Goal: Task Accomplishment & Management: Complete application form

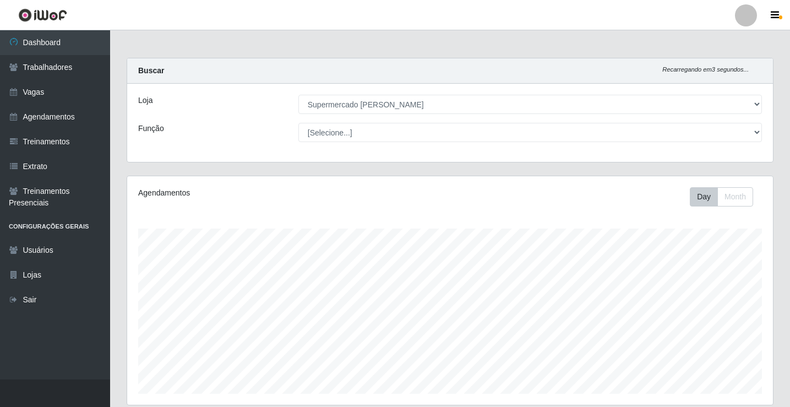
select select "72"
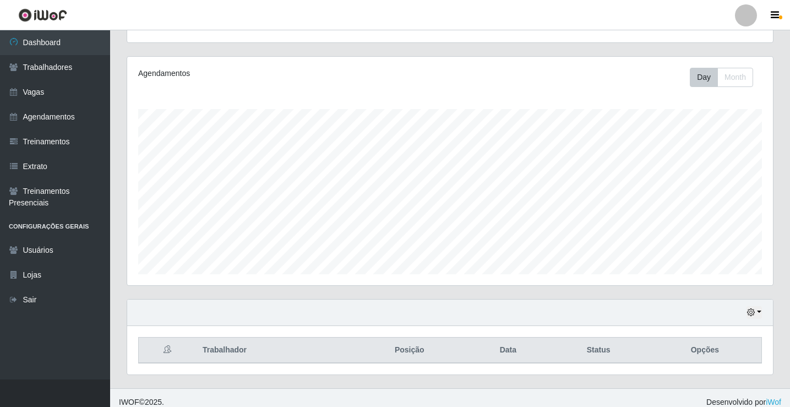
scroll to position [128, 0]
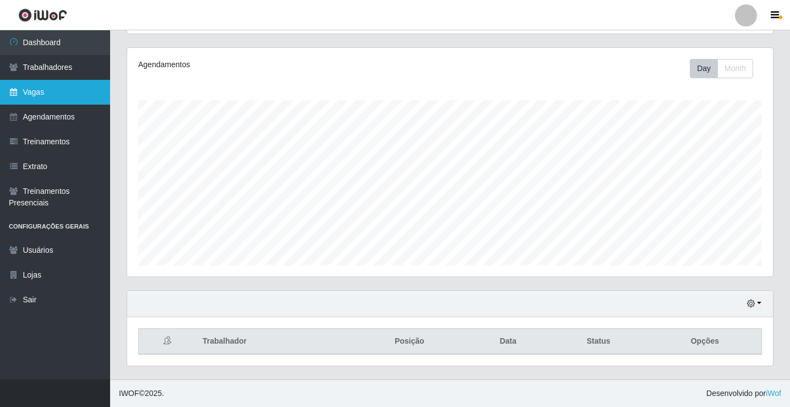
click at [63, 90] on link "Vagas" at bounding box center [55, 92] width 110 height 25
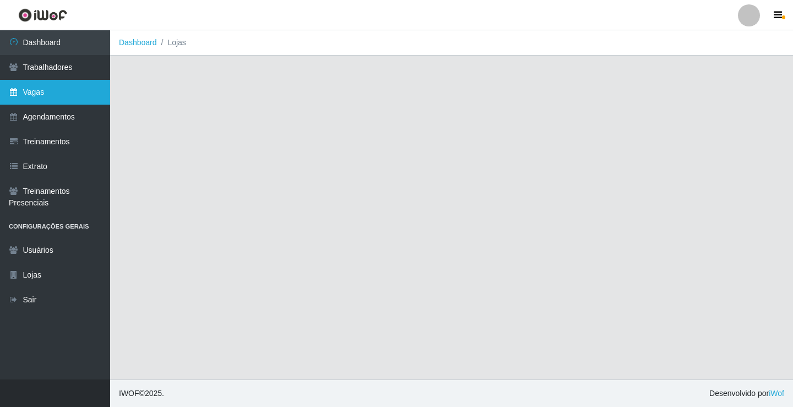
click at [63, 90] on link "Vagas" at bounding box center [55, 92] width 110 height 25
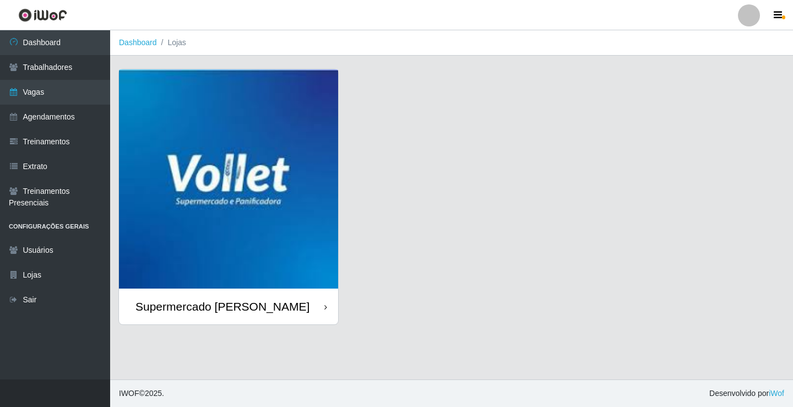
click at [257, 172] on img at bounding box center [228, 178] width 219 height 219
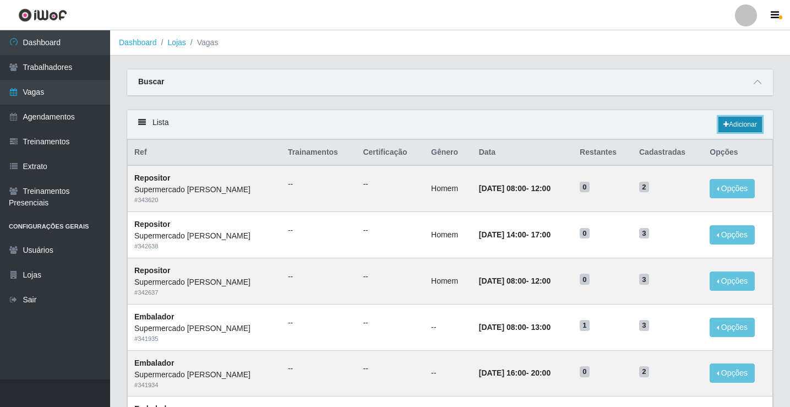
click at [731, 126] on link "Adicionar" at bounding box center [741, 124] width 44 height 15
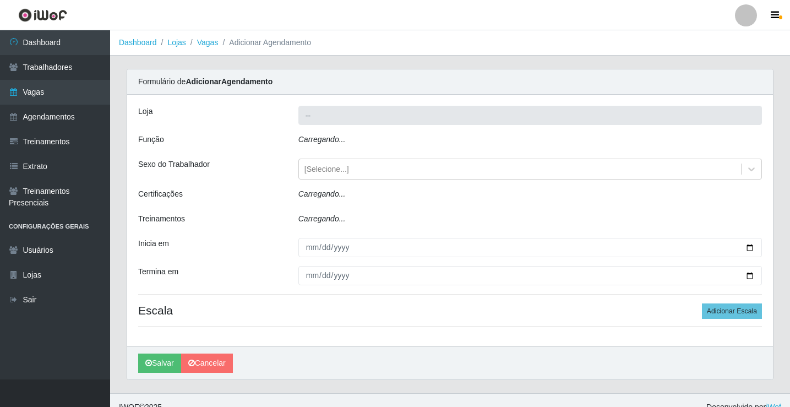
type input "Supermercado [PERSON_NAME]"
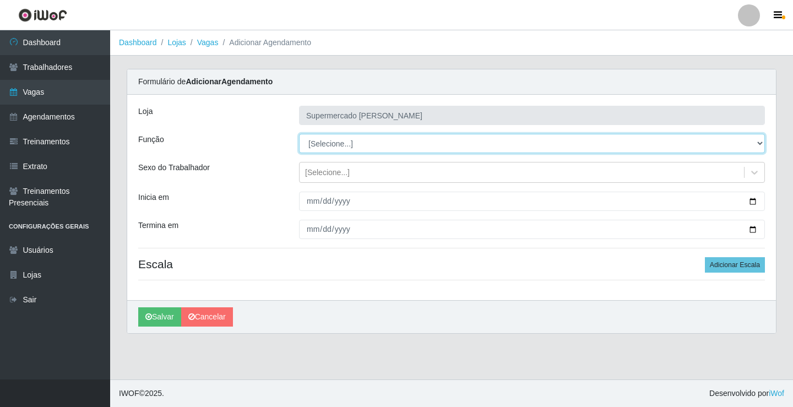
click at [352, 137] on select "[Selecione...] ASG ASG + ASG ++ Embalador Embalador + Embalador ++ Repositor Re…" at bounding box center [532, 143] width 466 height 19
select select "1"
click at [299, 134] on select "[Selecione...] ASG ASG + ASG ++ Embalador Embalador + Embalador ++ Repositor Re…" at bounding box center [532, 143] width 466 height 19
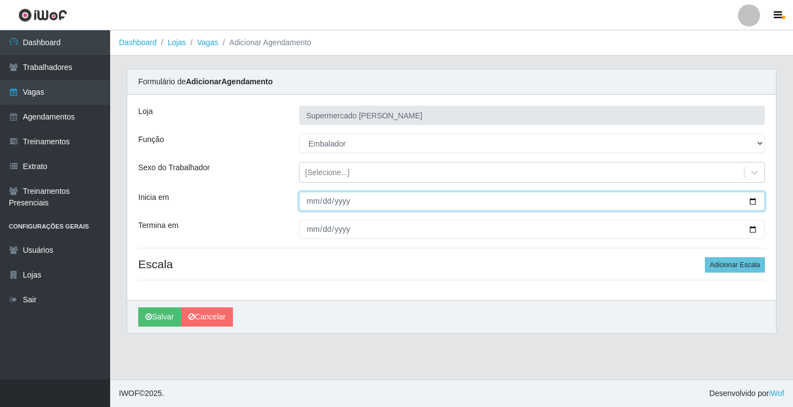
click at [755, 200] on input "Inicia em" at bounding box center [532, 201] width 466 height 19
type input "[DATE]"
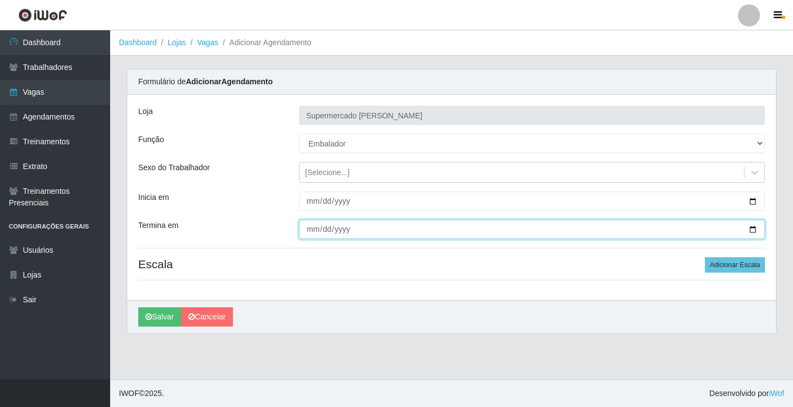
click at [751, 231] on input "Termina em" at bounding box center [532, 229] width 466 height 19
type input "[DATE]"
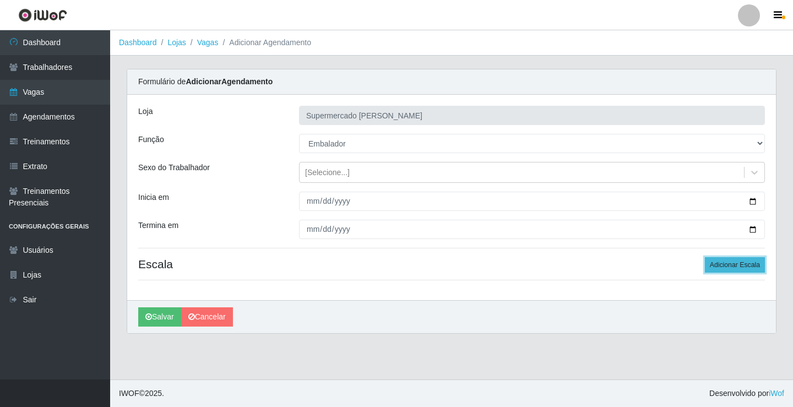
click at [726, 260] on button "Adicionar Escala" at bounding box center [735, 264] width 60 height 15
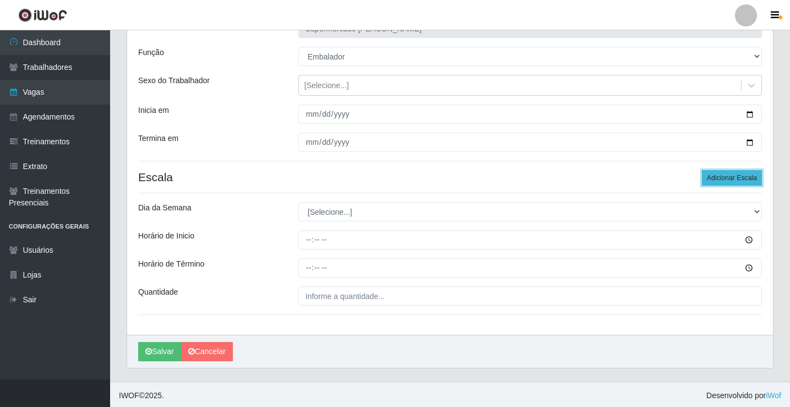
scroll to position [89, 0]
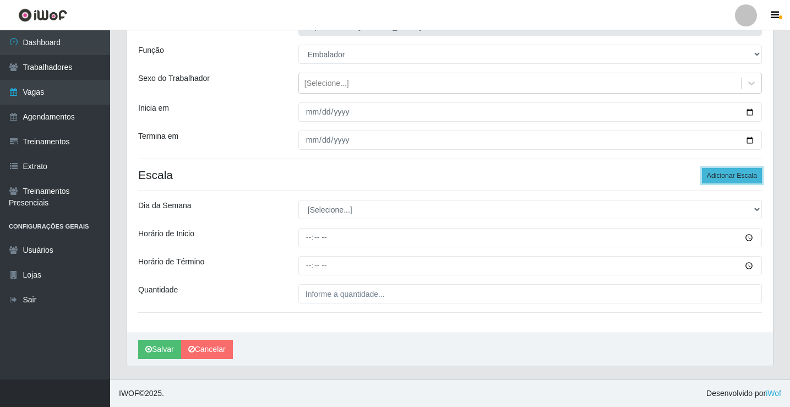
click at [725, 179] on button "Adicionar Escala" at bounding box center [732, 175] width 60 height 15
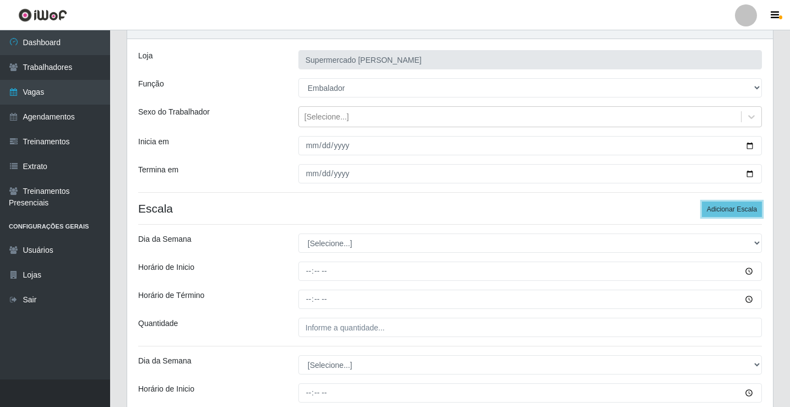
scroll to position [46, 0]
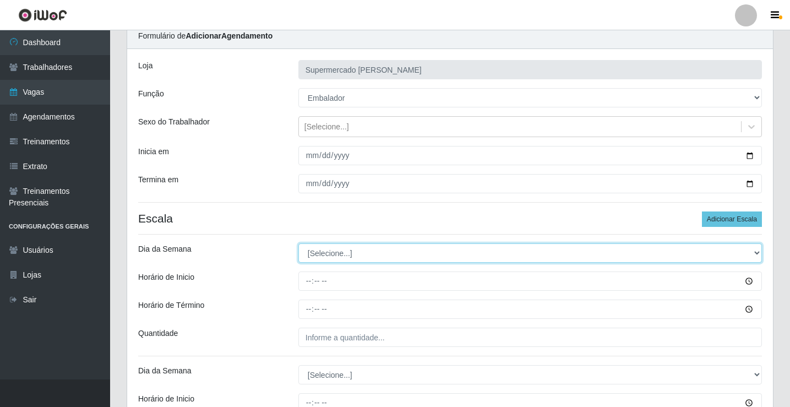
click at [650, 252] on select "[Selecione...] Segunda Terça Quarta Quinta Sexta Sábado Domingo" at bounding box center [530, 252] width 464 height 19
select select "4"
click at [298, 243] on select "[Selecione...] Segunda Terça Quarta Quinta Sexta Sábado Domingo" at bounding box center [530, 252] width 464 height 19
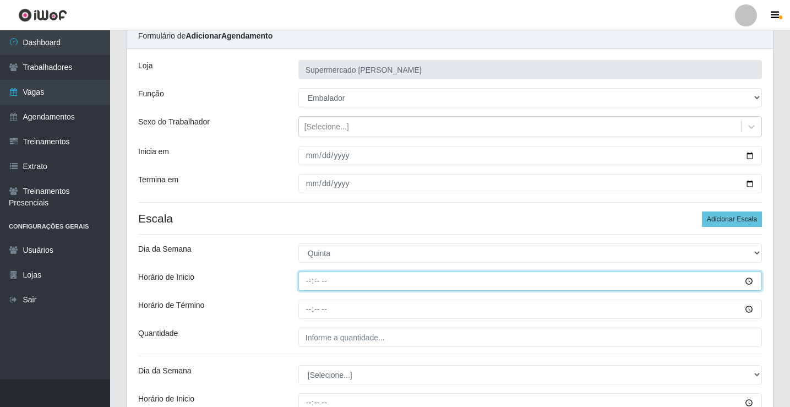
click at [305, 284] on input "Horário de Inicio" at bounding box center [530, 280] width 464 height 19
type input "08:00"
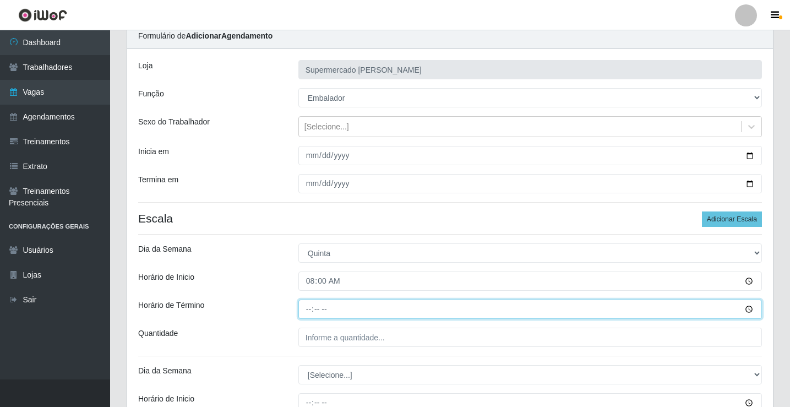
click at [311, 312] on input "Horário de Término" at bounding box center [530, 309] width 464 height 19
type input "12:30"
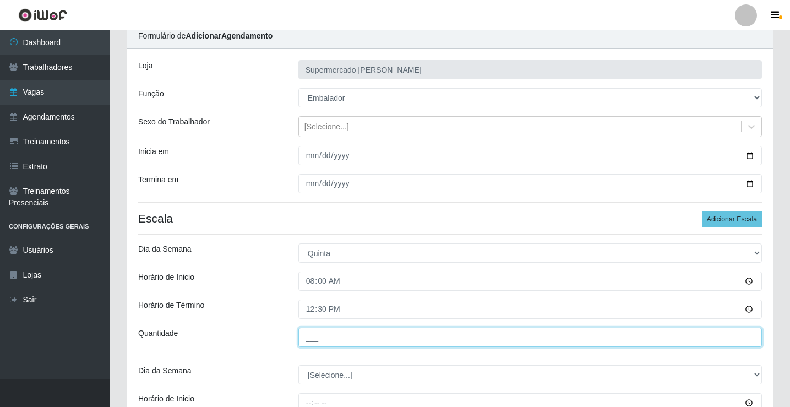
click at [317, 330] on input "___" at bounding box center [530, 337] width 464 height 19
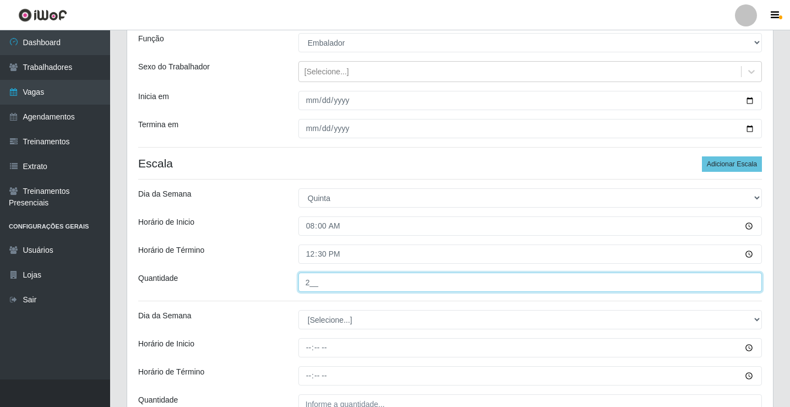
scroll to position [211, 0]
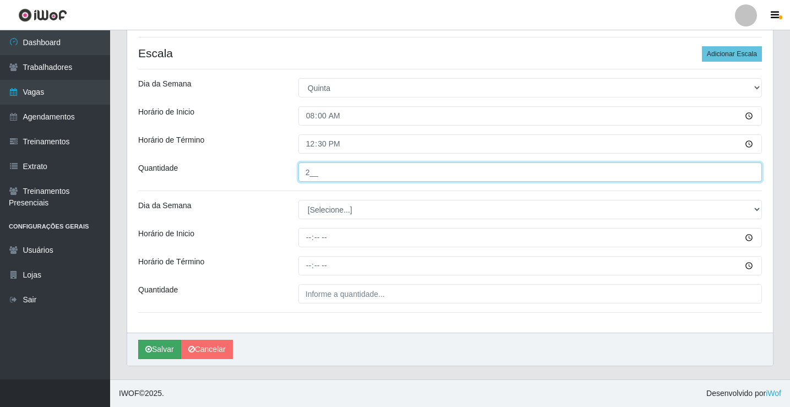
type input "2__"
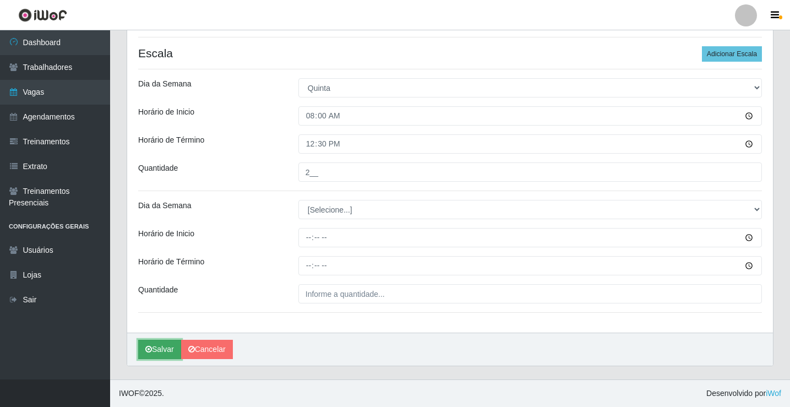
click at [156, 351] on button "Salvar" at bounding box center [159, 349] width 43 height 19
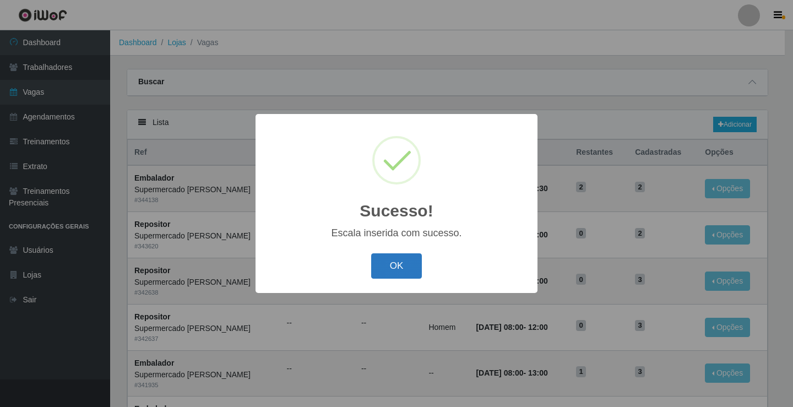
click at [413, 267] on button "OK" at bounding box center [396, 266] width 51 height 26
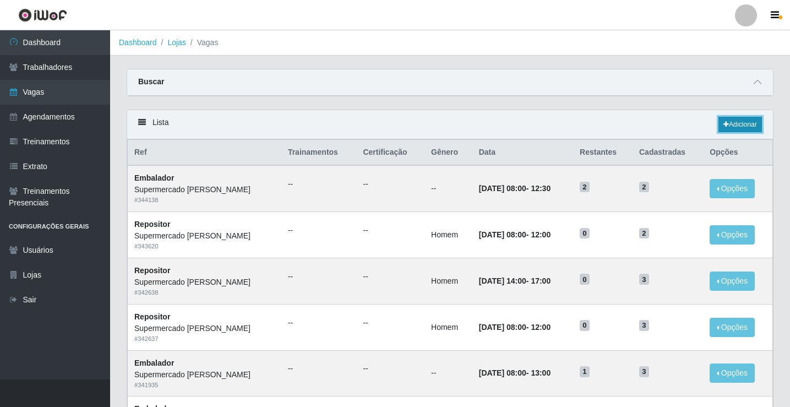
click at [753, 120] on link "Adicionar" at bounding box center [741, 124] width 44 height 15
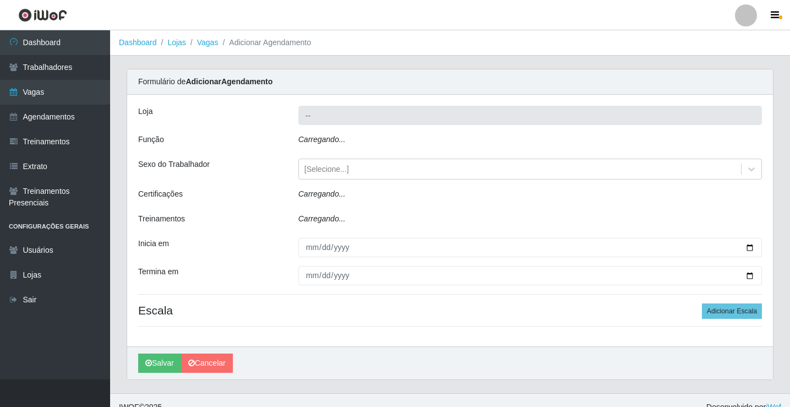
type input "Supermercado [PERSON_NAME]"
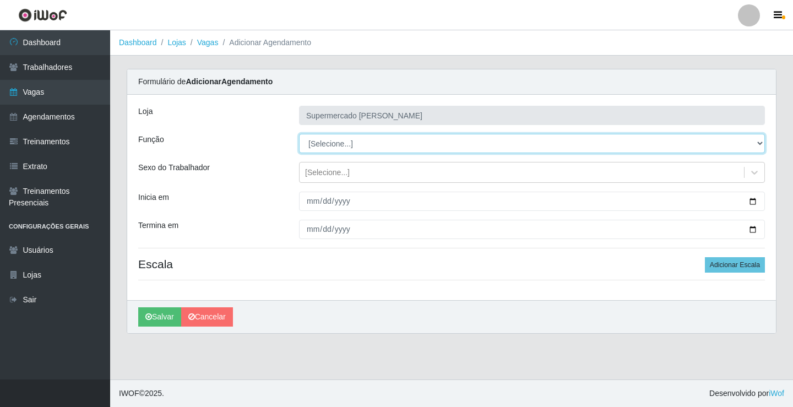
click at [360, 141] on select "[Selecione...] ASG ASG + ASG ++ Embalador Embalador + Embalador ++ Repositor Re…" at bounding box center [532, 143] width 466 height 19
select select "1"
click at [299, 134] on select "[Selecione...] ASG ASG + ASG ++ Embalador Embalador + Embalador ++ Repositor Re…" at bounding box center [532, 143] width 466 height 19
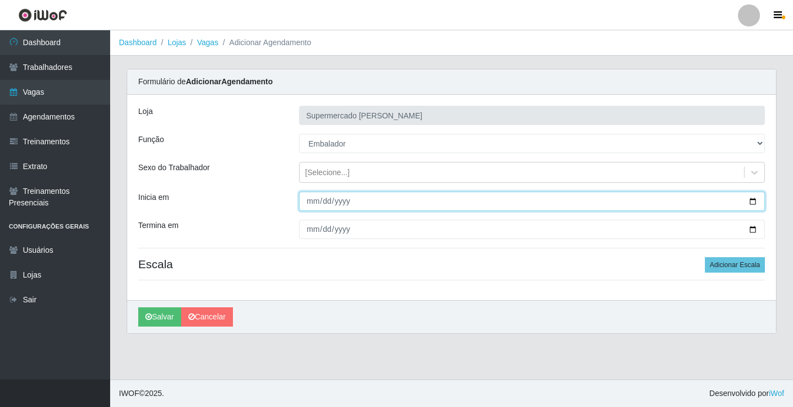
click at [751, 200] on input "Inicia em" at bounding box center [532, 201] width 466 height 19
type input "[DATE]"
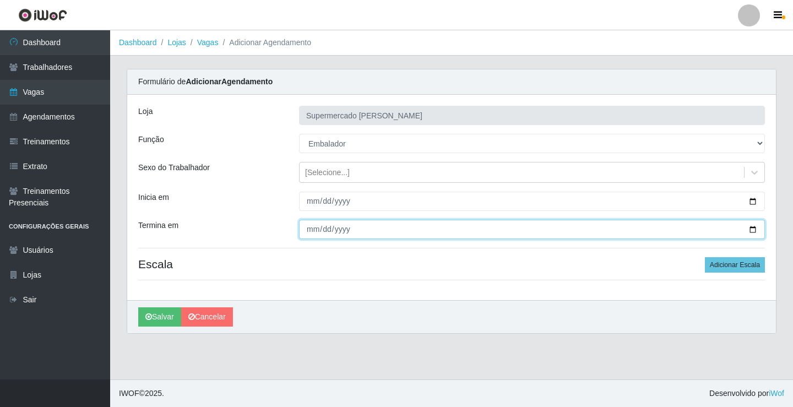
click at [753, 230] on input "Termina em" at bounding box center [532, 229] width 466 height 19
type input "[DATE]"
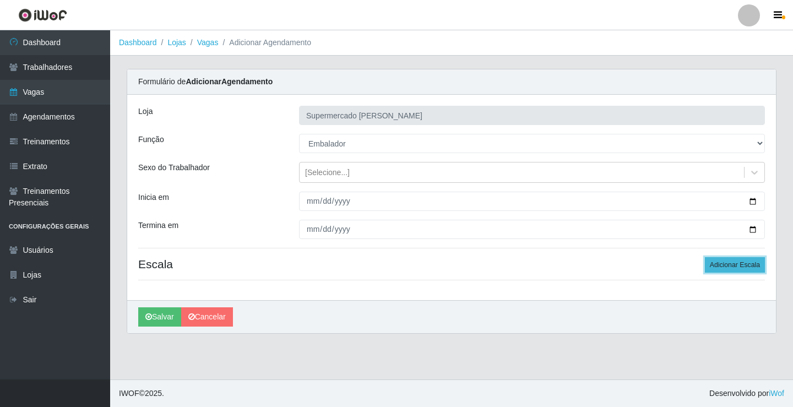
click at [742, 266] on button "Adicionar Escala" at bounding box center [735, 264] width 60 height 15
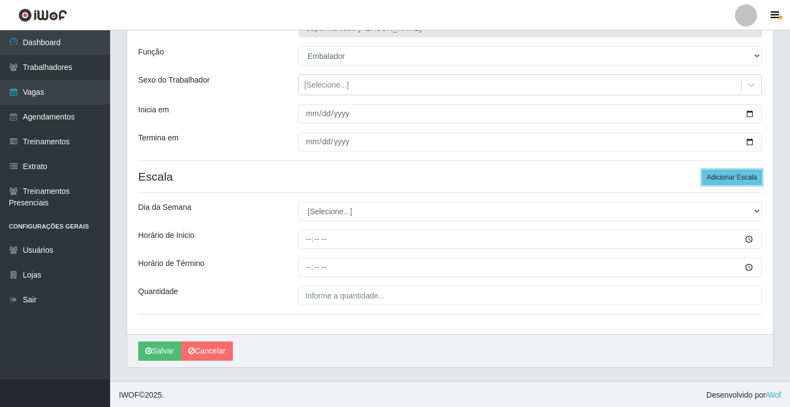
scroll to position [89, 0]
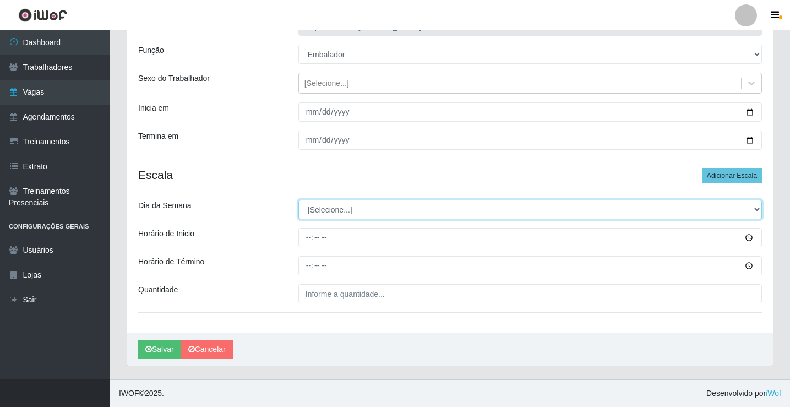
click at [343, 215] on select "[Selecione...] Segunda Terça Quarta Quinta Sexta Sábado Domingo" at bounding box center [530, 209] width 464 height 19
select select "4"
click at [298, 200] on select "[Selecione...] Segunda Terça Quarta Quinta Sexta Sábado Domingo" at bounding box center [530, 209] width 464 height 19
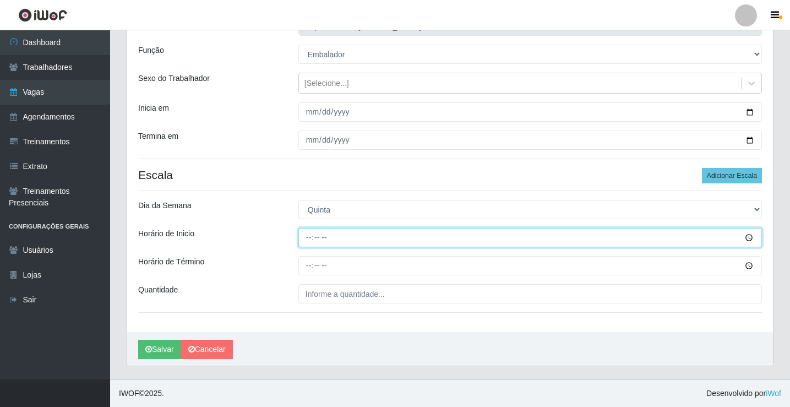
click at [307, 245] on input "Horário de Inicio" at bounding box center [530, 237] width 464 height 19
type input "16:00"
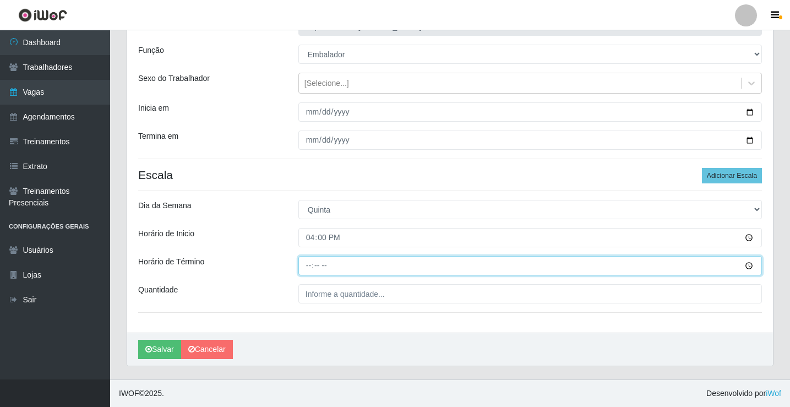
click at [307, 264] on input "Horário de Término" at bounding box center [530, 265] width 464 height 19
type input "20:00"
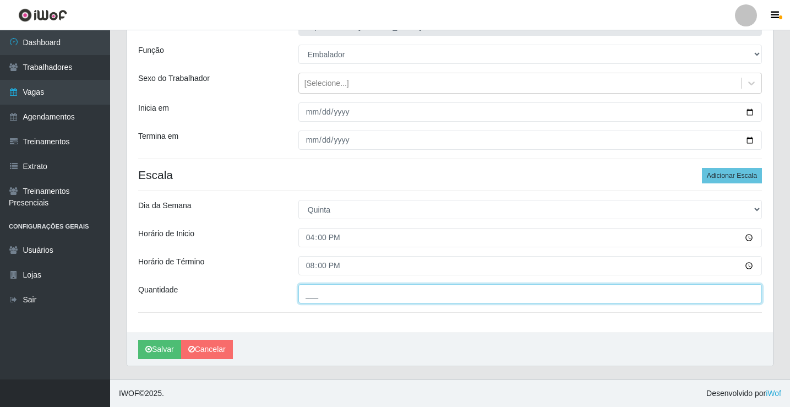
click at [328, 302] on input "___" at bounding box center [530, 293] width 464 height 19
type input "2__"
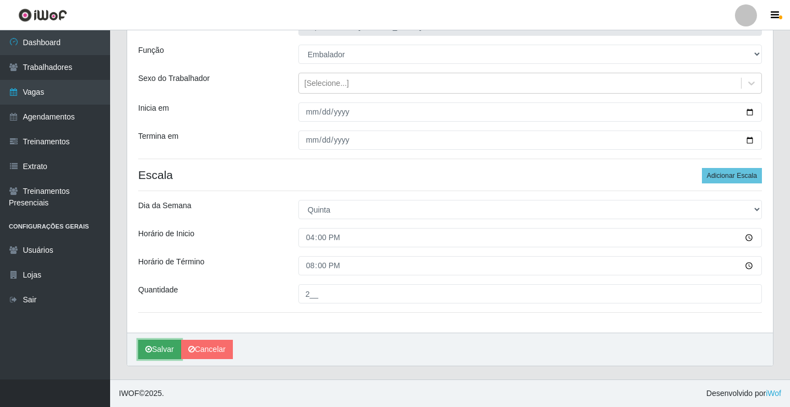
click at [161, 350] on button "Salvar" at bounding box center [159, 349] width 43 height 19
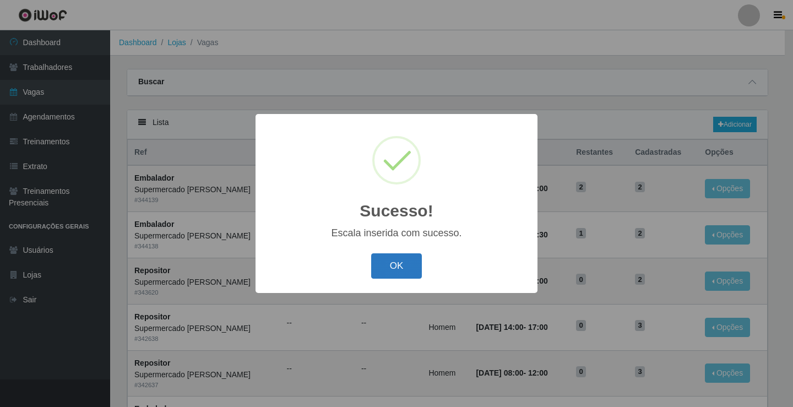
click at [400, 287] on div "Sucesso! × Escala inserida com sucesso. OK Cancel" at bounding box center [397, 203] width 282 height 178
click at [397, 277] on button "OK" at bounding box center [396, 266] width 51 height 26
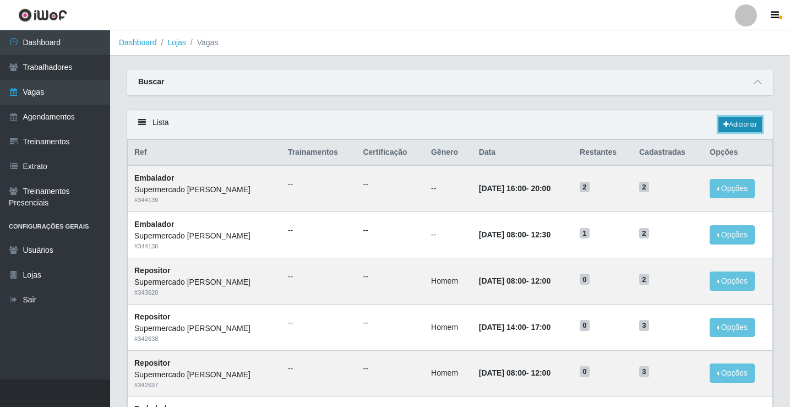
click at [751, 121] on link "Adicionar" at bounding box center [741, 124] width 44 height 15
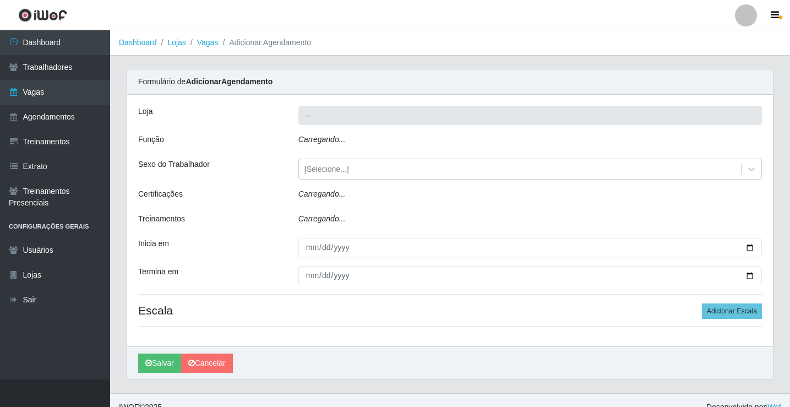
type input "Supermercado [PERSON_NAME]"
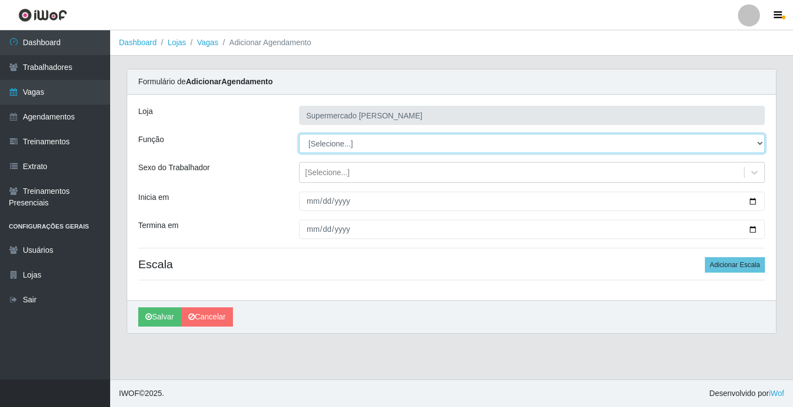
drag, startPoint x: 407, startPoint y: 140, endPoint x: 369, endPoint y: 140, distance: 38.6
click at [369, 140] on select "[Selecione...] ASG ASG + ASG ++ Embalador Embalador + Embalador ++ Repositor Re…" at bounding box center [532, 143] width 466 height 19
select select "1"
click at [299, 134] on select "[Selecione...] ASG ASG + ASG ++ Embalador Embalador + Embalador ++ Repositor Re…" at bounding box center [532, 143] width 466 height 19
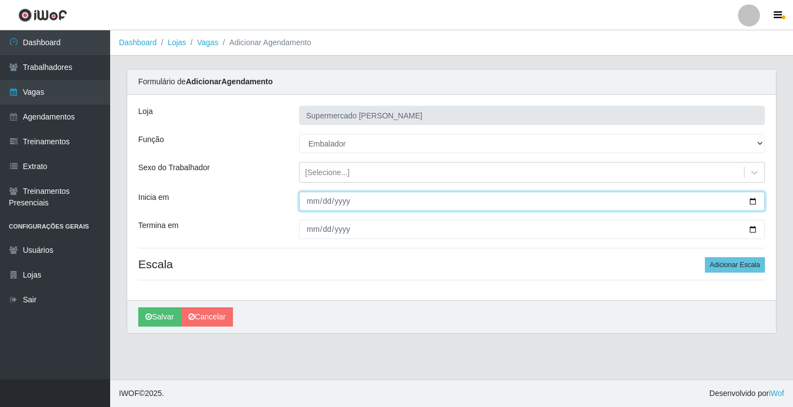
click at [751, 198] on input "Inicia em" at bounding box center [532, 201] width 466 height 19
type input "[DATE]"
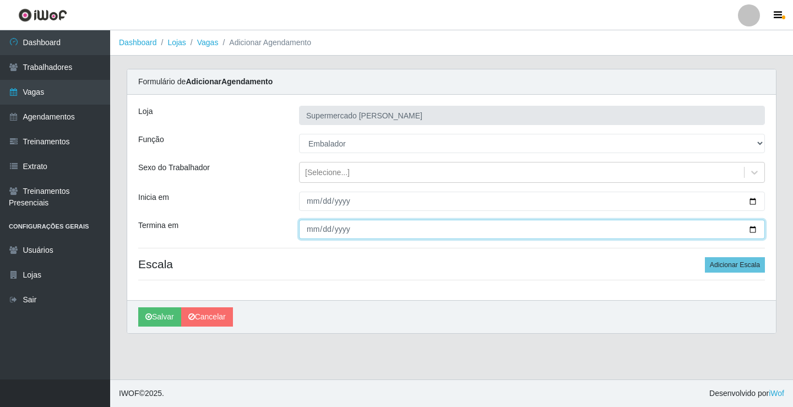
click at [754, 232] on input "Termina em" at bounding box center [532, 229] width 466 height 19
type input "[DATE]"
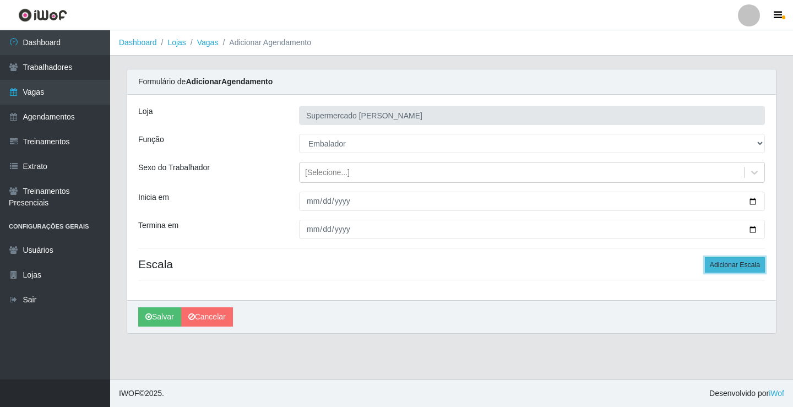
click at [716, 260] on button "Adicionar Escala" at bounding box center [735, 264] width 60 height 15
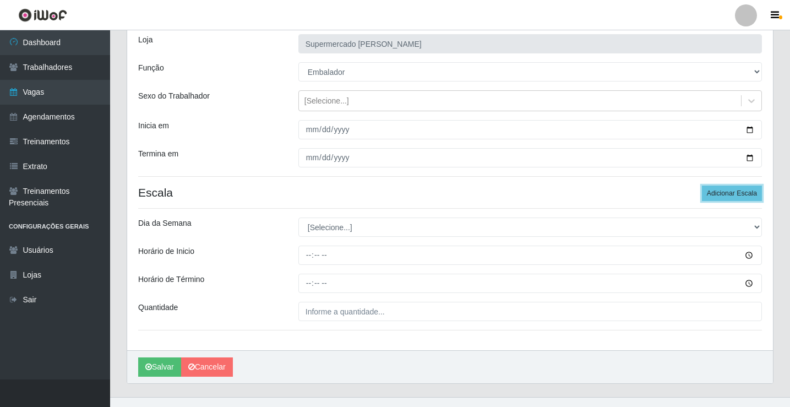
scroll to position [89, 0]
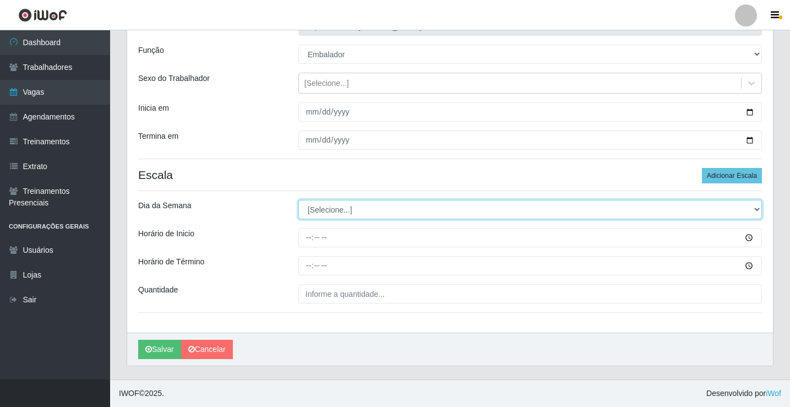
click at [333, 208] on select "[Selecione...] Segunda Terça Quarta Quinta Sexta Sábado Domingo" at bounding box center [530, 209] width 464 height 19
select select "5"
click at [298, 200] on select "[Selecione...] Segunda Terça Quarta Quinta Sexta Sábado Domingo" at bounding box center [530, 209] width 464 height 19
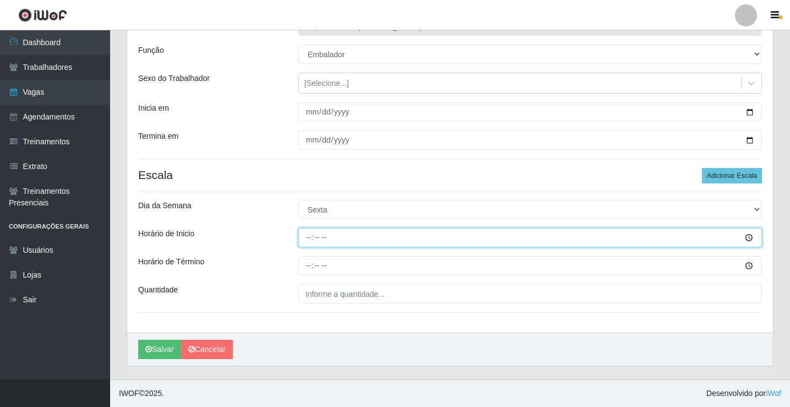
click at [308, 240] on input "Horário de Inicio" at bounding box center [530, 237] width 464 height 19
type input "08:00"
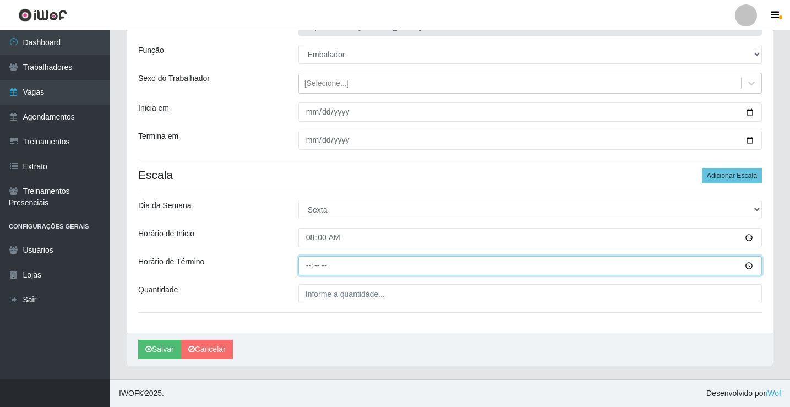
click at [305, 265] on input "Horário de Término" at bounding box center [530, 265] width 464 height 19
type input "13:00"
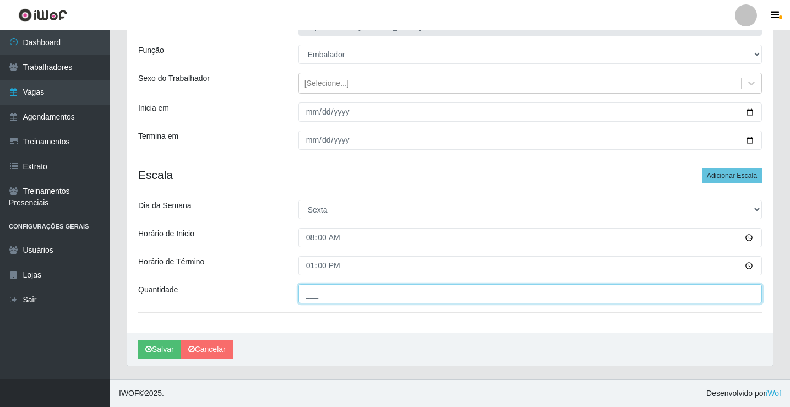
click at [312, 288] on input "___" at bounding box center [530, 293] width 464 height 19
type input "2__"
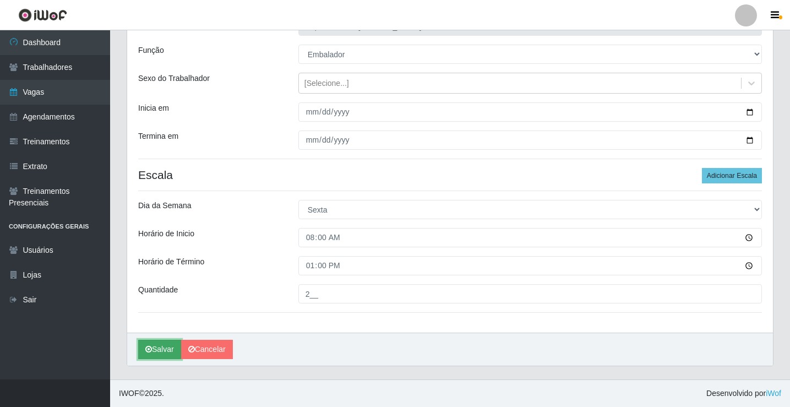
click at [153, 351] on button "Salvar" at bounding box center [159, 349] width 43 height 19
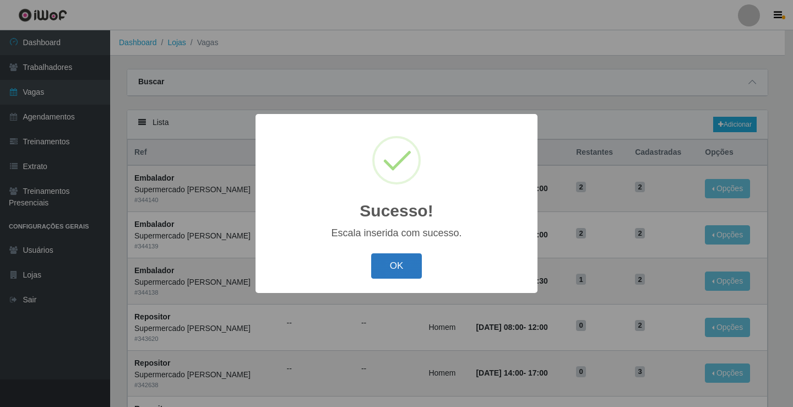
click at [394, 269] on button "OK" at bounding box center [396, 266] width 51 height 26
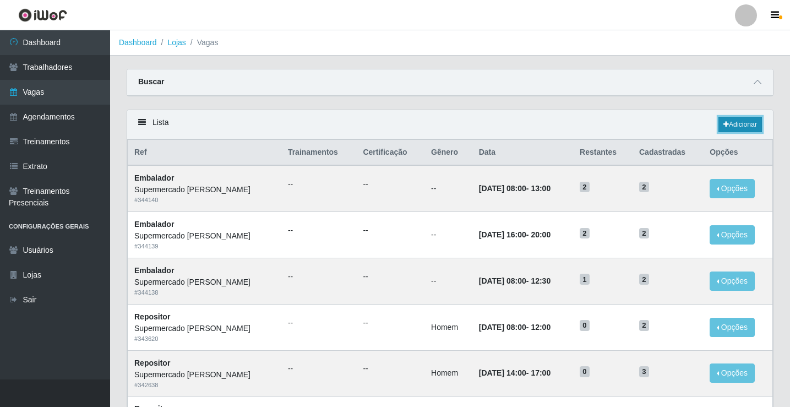
click at [741, 119] on link "Adicionar" at bounding box center [741, 124] width 44 height 15
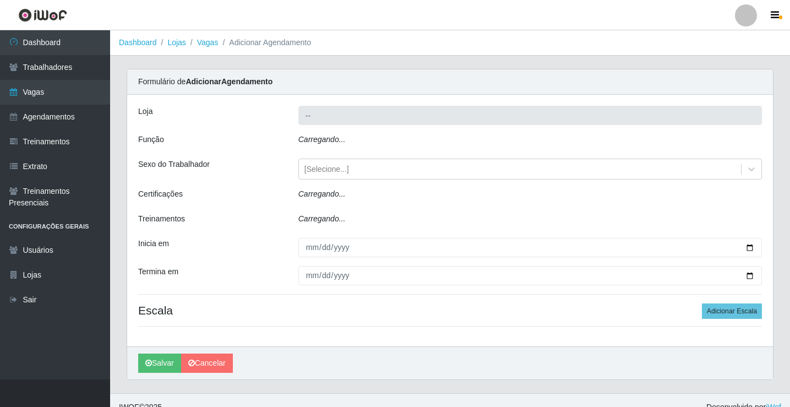
type input "Supermercado [PERSON_NAME]"
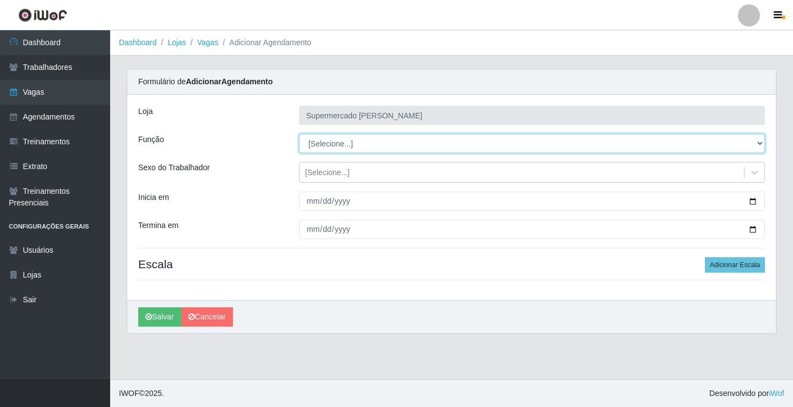
click at [342, 140] on select "[Selecione...] ASG ASG + ASG ++ Embalador Embalador + Embalador ++ Repositor Re…" at bounding box center [532, 143] width 466 height 19
select select "1"
click at [299, 134] on select "[Selecione...] ASG ASG + ASG ++ Embalador Embalador + Embalador ++ Repositor Re…" at bounding box center [532, 143] width 466 height 19
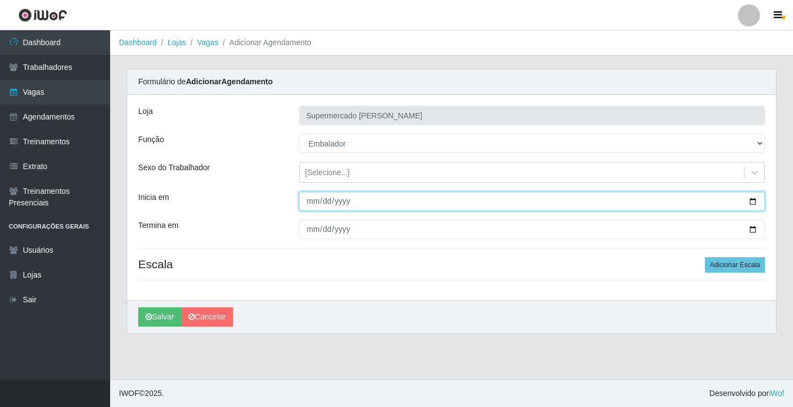
click at [751, 198] on input "Inicia em" at bounding box center [532, 201] width 466 height 19
type input "[DATE]"
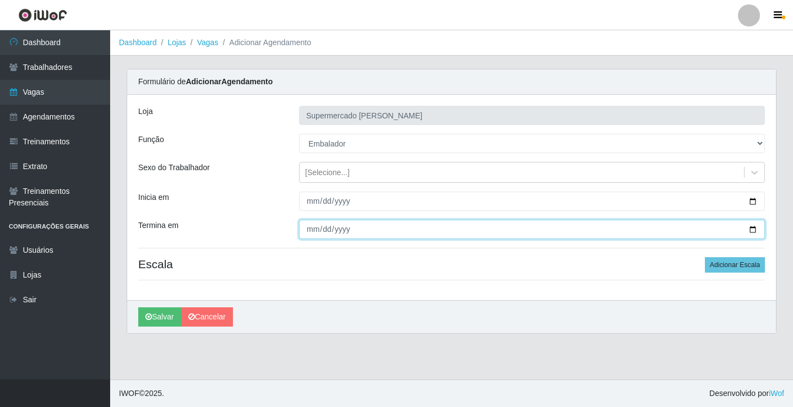
click at [751, 230] on input "Termina em" at bounding box center [532, 229] width 466 height 19
type input "[DATE]"
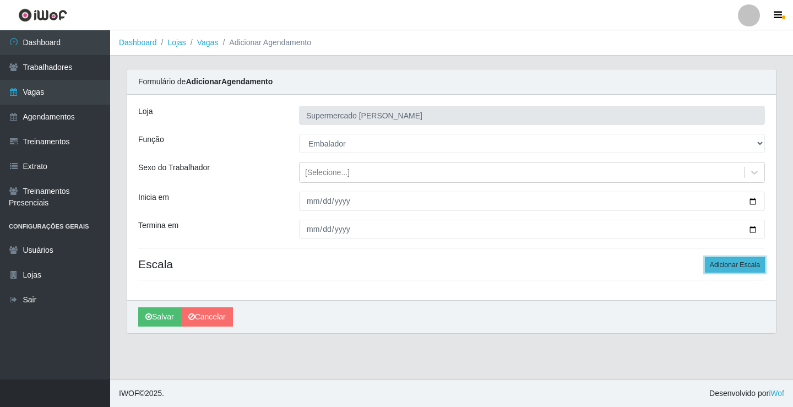
click at [717, 268] on button "Adicionar Escala" at bounding box center [735, 264] width 60 height 15
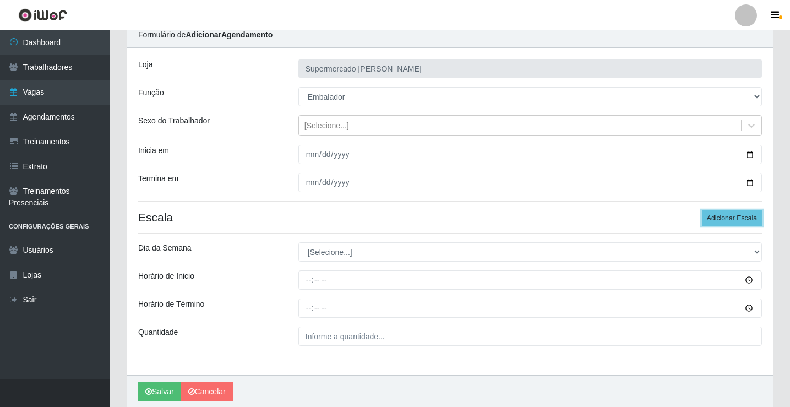
scroll to position [89, 0]
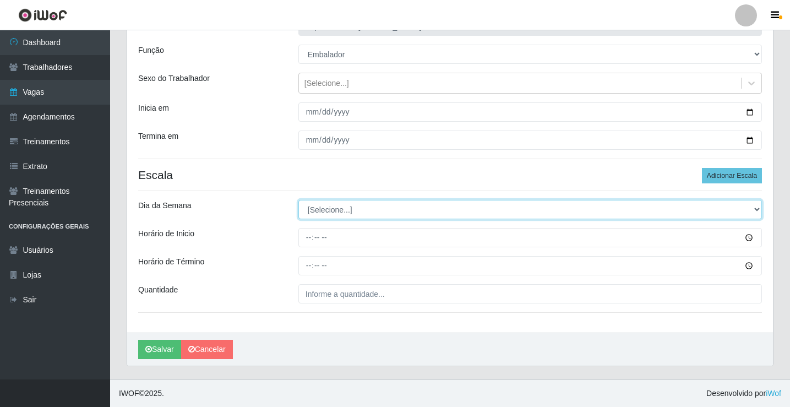
click at [372, 210] on select "[Selecione...] Segunda Terça Quarta Quinta Sexta Sábado Domingo" at bounding box center [530, 209] width 464 height 19
select select "5"
click at [298, 200] on select "[Selecione...] Segunda Terça Quarta Quinta Sexta Sábado Domingo" at bounding box center [530, 209] width 464 height 19
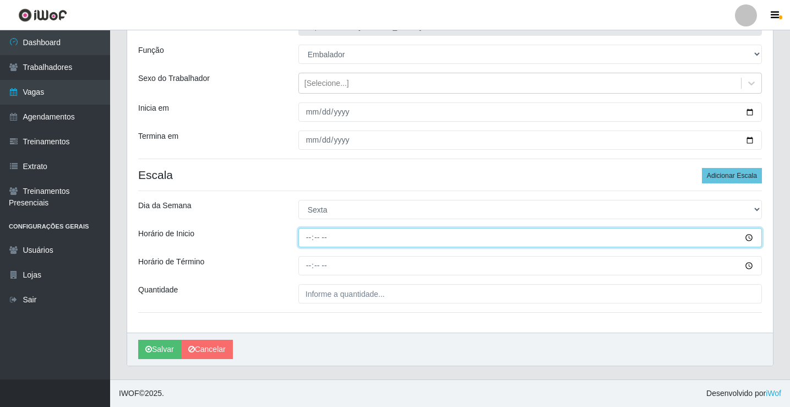
click at [309, 242] on input "Horário de Inicio" at bounding box center [530, 237] width 464 height 19
type input "16:00"
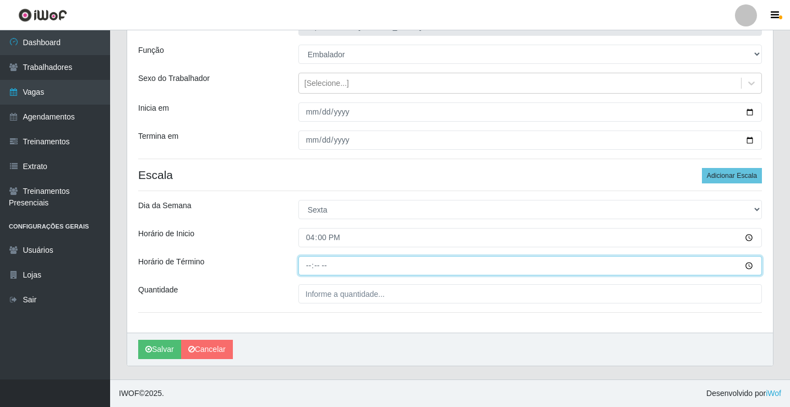
click at [306, 263] on input "Horário de Término" at bounding box center [530, 265] width 464 height 19
type input "20:00"
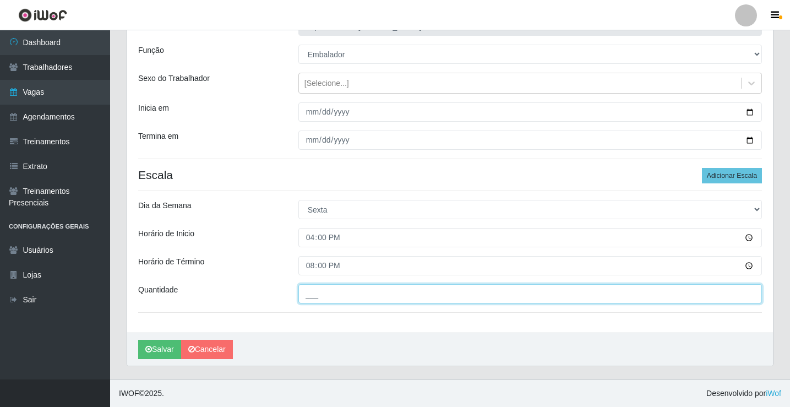
click at [316, 285] on input "___" at bounding box center [530, 293] width 464 height 19
type input "2__"
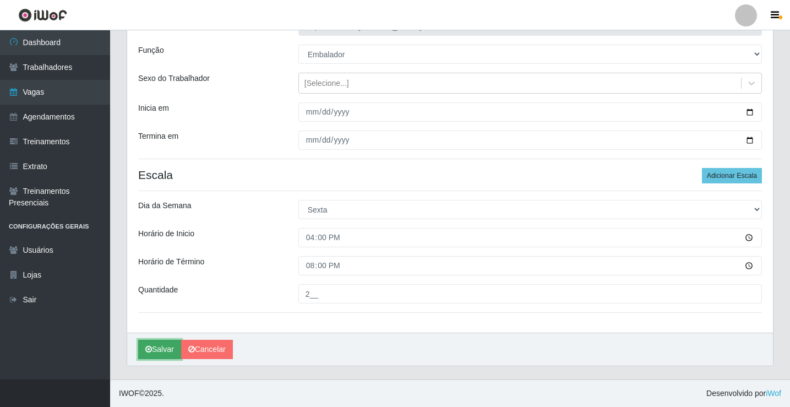
click at [164, 349] on button "Salvar" at bounding box center [159, 349] width 43 height 19
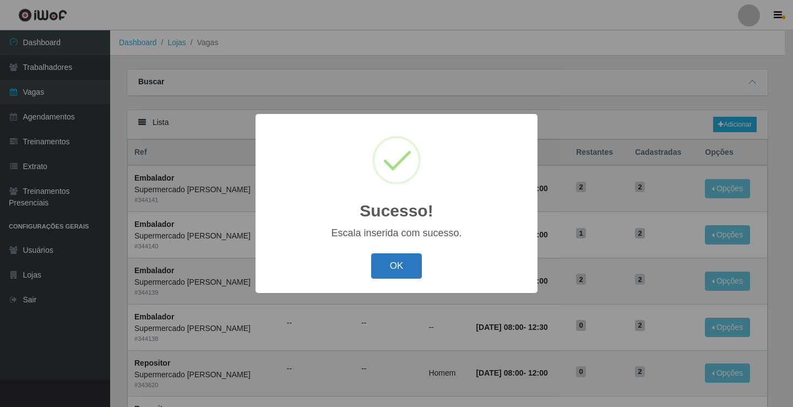
click at [394, 269] on button "OK" at bounding box center [396, 266] width 51 height 26
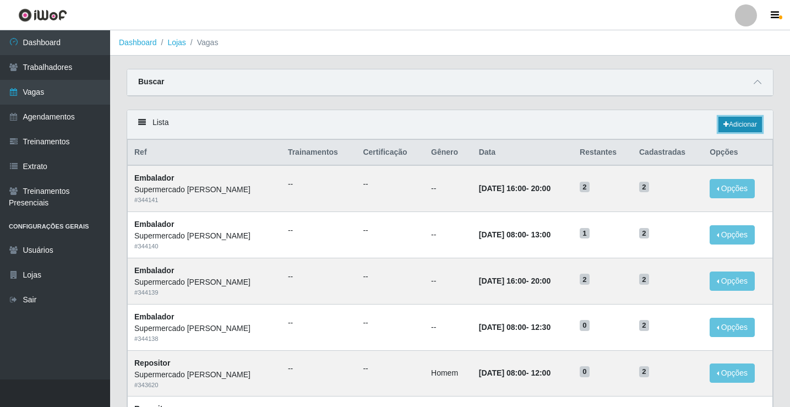
click at [747, 119] on link "Adicionar" at bounding box center [741, 124] width 44 height 15
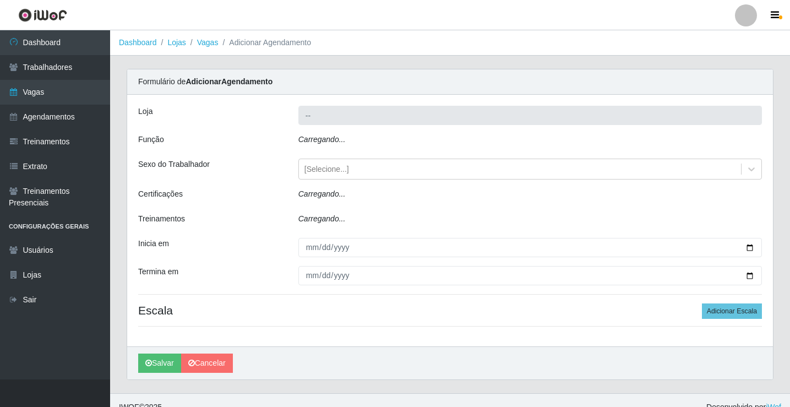
type input "Supermercado [PERSON_NAME]"
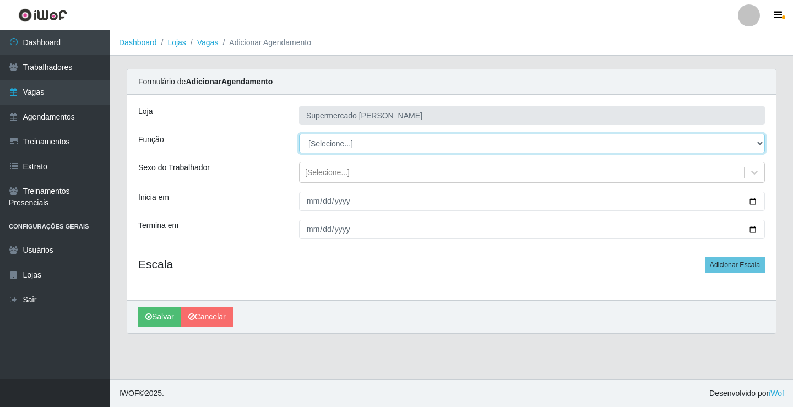
click at [345, 140] on select "[Selecione...] ASG ASG + ASG ++ Embalador Embalador + Embalador ++ Repositor Re…" at bounding box center [532, 143] width 466 height 19
select select "1"
click at [299, 134] on select "[Selecione...] ASG ASG + ASG ++ Embalador Embalador + Embalador ++ Repositor Re…" at bounding box center [532, 143] width 466 height 19
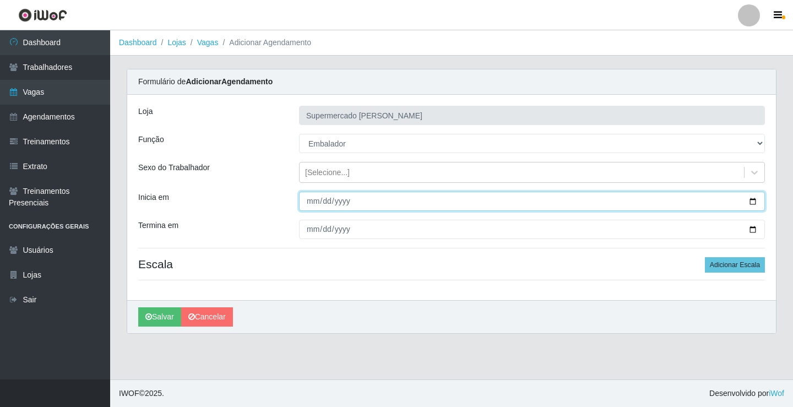
click at [753, 203] on input "Inicia em" at bounding box center [532, 201] width 466 height 19
type input "[DATE]"
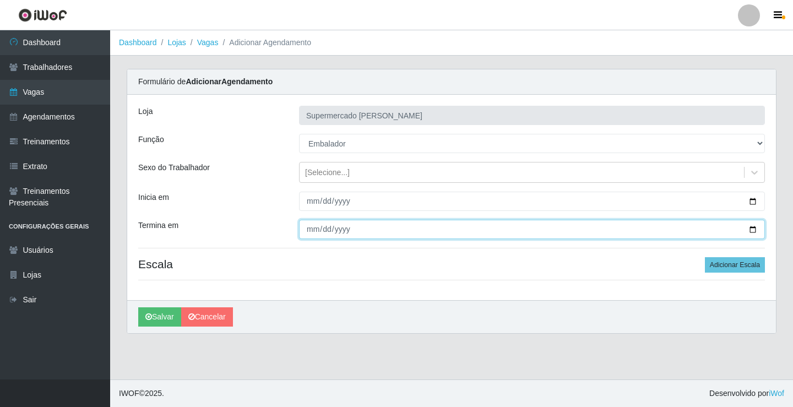
click at [752, 227] on input "Termina em" at bounding box center [532, 229] width 466 height 19
type input "[DATE]"
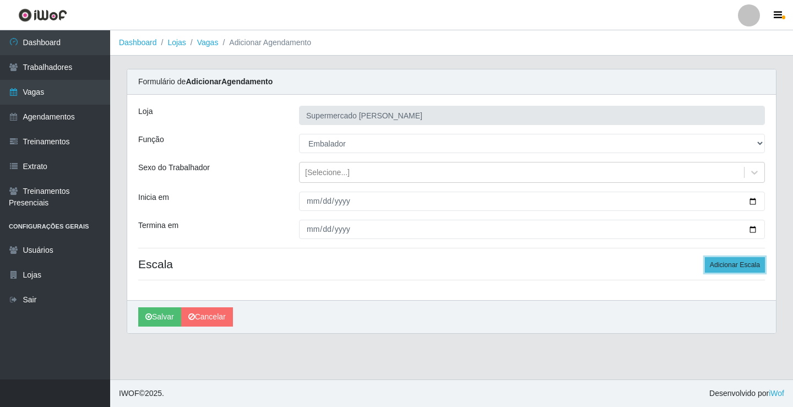
click at [721, 259] on button "Adicionar Escala" at bounding box center [735, 264] width 60 height 15
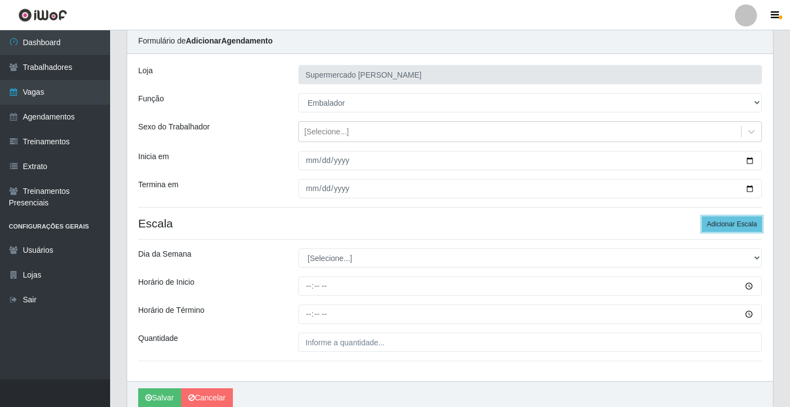
scroll to position [89, 0]
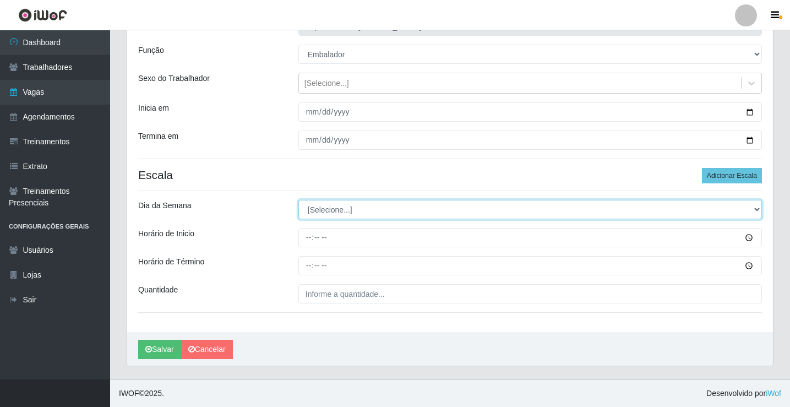
click at [358, 204] on select "[Selecione...] Segunda Terça Quarta Quinta Sexta Sábado Domingo" at bounding box center [530, 209] width 464 height 19
select select "6"
click at [298, 200] on select "[Selecione...] Segunda Terça Quarta Quinta Sexta Sábado Domingo" at bounding box center [530, 209] width 464 height 19
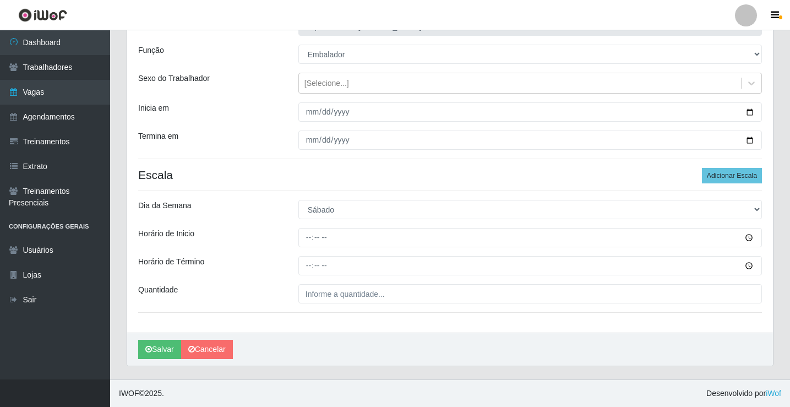
click at [307, 248] on div "Loja Supermercado [PERSON_NAME] Função [Selecione...] ASG ASG + ASG ++ Embalado…" at bounding box center [450, 169] width 646 height 327
drag, startPoint x: 307, startPoint y: 248, endPoint x: 313, endPoint y: 271, distance: 23.8
click at [313, 271] on div "Loja Supermercado [PERSON_NAME] Função [Selecione...] ASG ASG + ASG ++ Embalado…" at bounding box center [450, 169] width 646 height 327
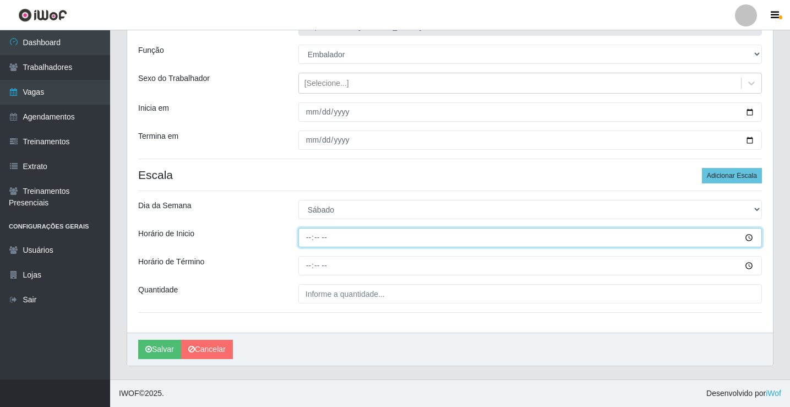
click at [302, 242] on input "Horário de Inicio" at bounding box center [530, 237] width 464 height 19
type input "08:00"
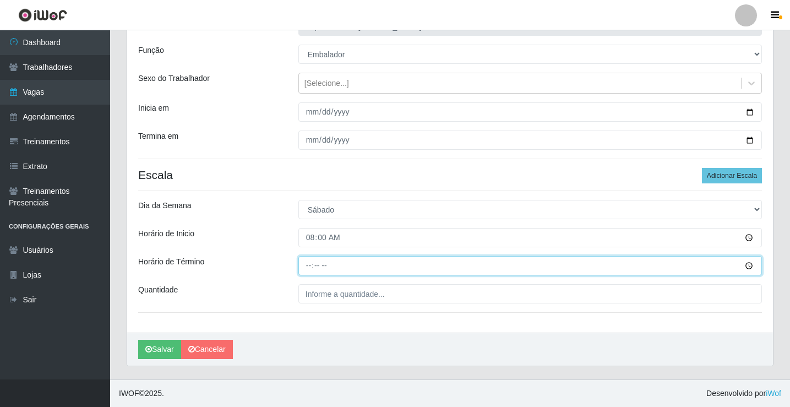
click at [311, 262] on input "Horário de Término" at bounding box center [530, 265] width 464 height 19
type input "13:00"
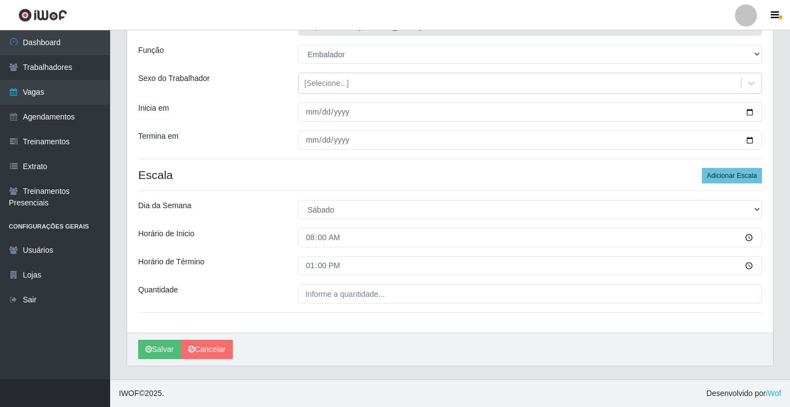
click at [327, 305] on div "Loja Supermercado [PERSON_NAME] Função [Selecione...] ASG ASG + ASG ++ Embalado…" at bounding box center [450, 169] width 646 height 327
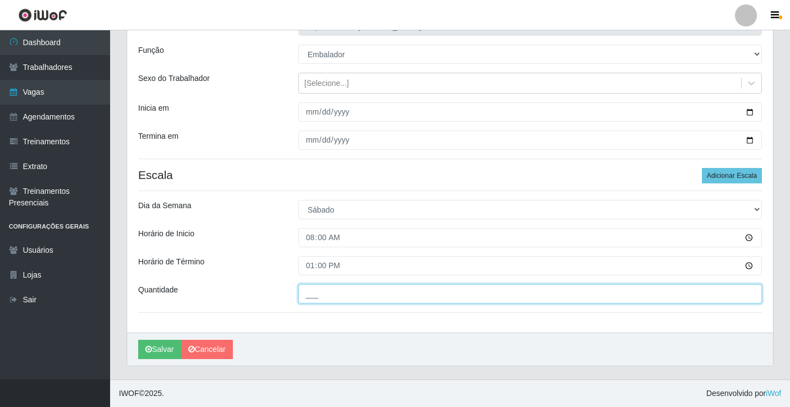
click at [327, 301] on input "___" at bounding box center [530, 293] width 464 height 19
type input "2__"
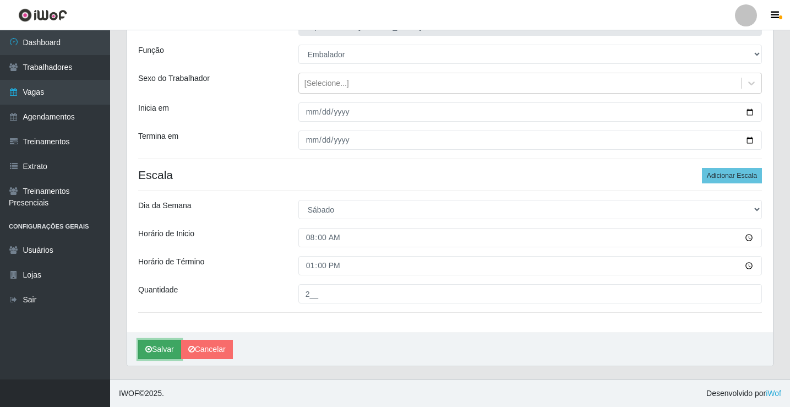
click at [179, 346] on button "Salvar" at bounding box center [159, 349] width 43 height 19
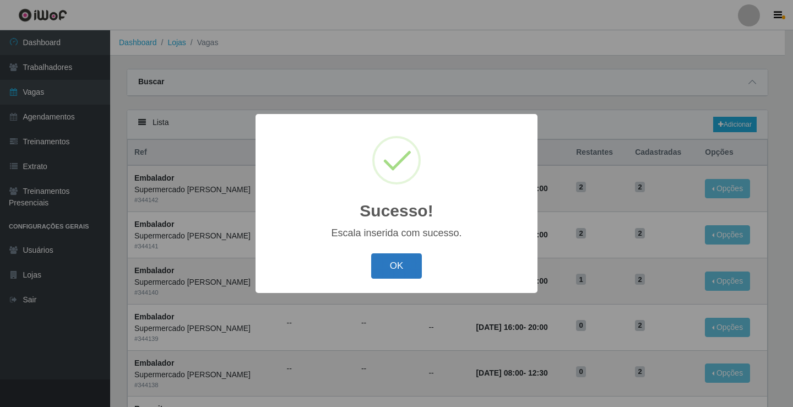
click at [396, 270] on button "OK" at bounding box center [396, 266] width 51 height 26
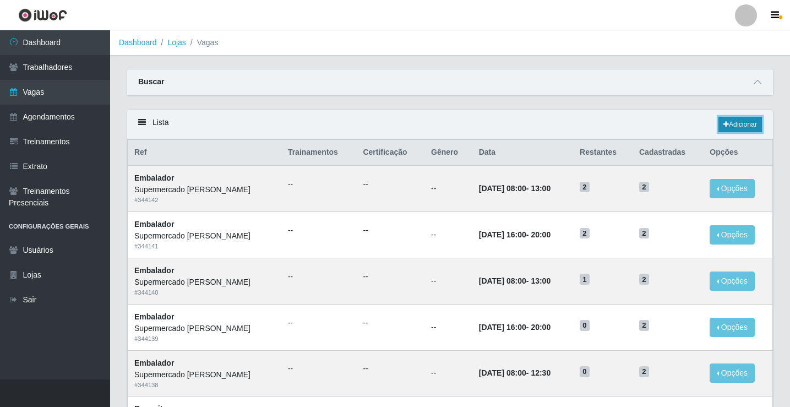
click at [741, 124] on link "Adicionar" at bounding box center [741, 124] width 44 height 15
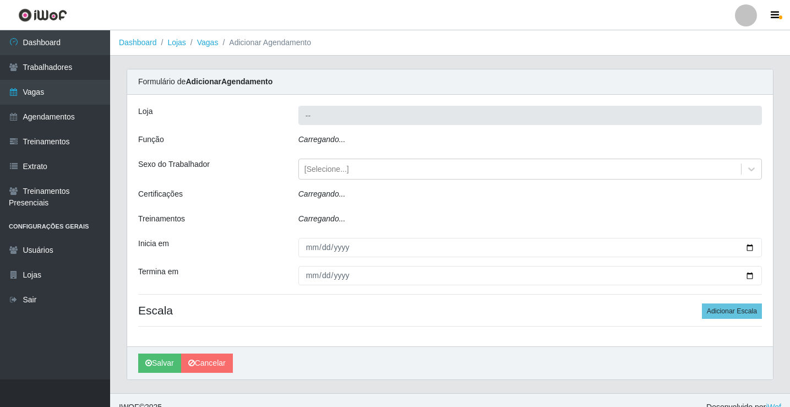
type input "Supermercado [PERSON_NAME]"
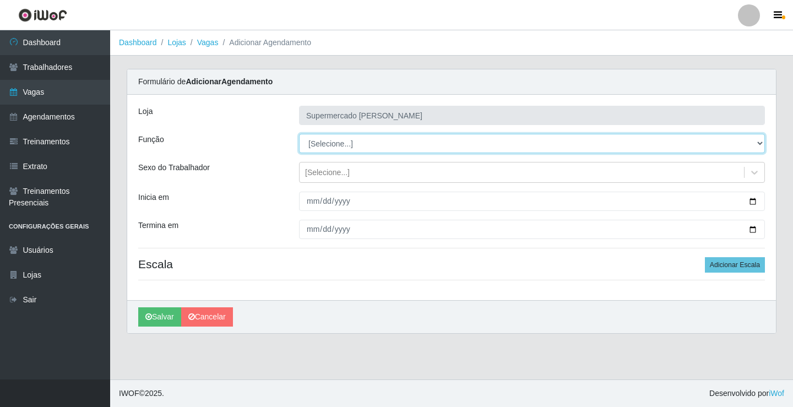
click at [405, 137] on select "[Selecione...] ASG ASG + ASG ++ Embalador Embalador + Embalador ++ Repositor Re…" at bounding box center [532, 143] width 466 height 19
select select "1"
click at [299, 134] on select "[Selecione...] ASG ASG + ASG ++ Embalador Embalador + Embalador ++ Repositor Re…" at bounding box center [532, 143] width 466 height 19
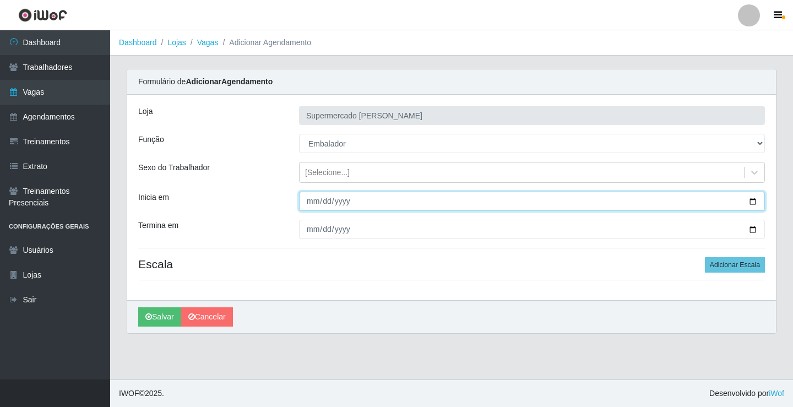
click at [749, 203] on input "Inicia em" at bounding box center [532, 201] width 466 height 19
type input "[DATE]"
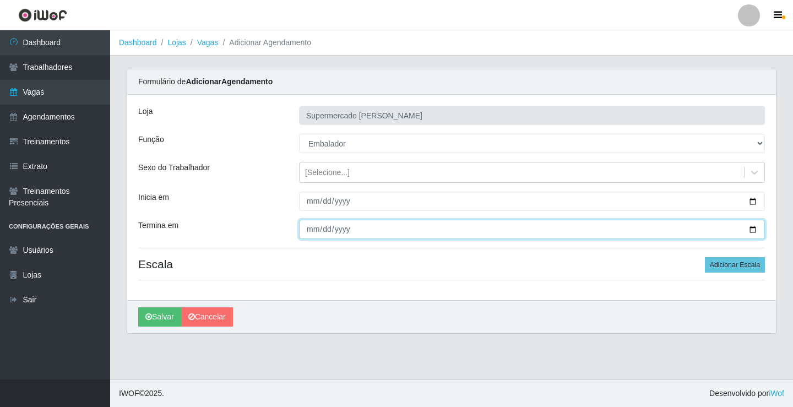
click at [753, 226] on input "Termina em" at bounding box center [532, 229] width 466 height 19
type input "[DATE]"
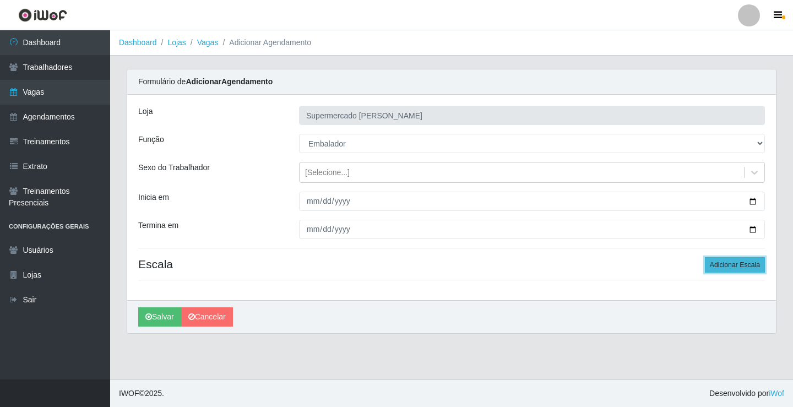
click at [722, 265] on button "Adicionar Escala" at bounding box center [735, 264] width 60 height 15
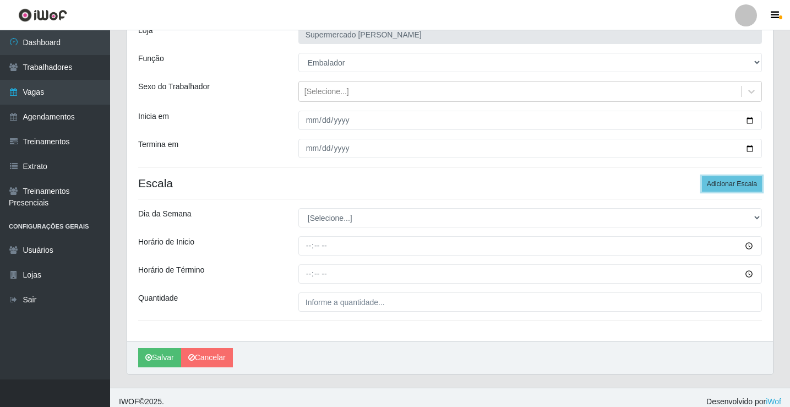
scroll to position [89, 0]
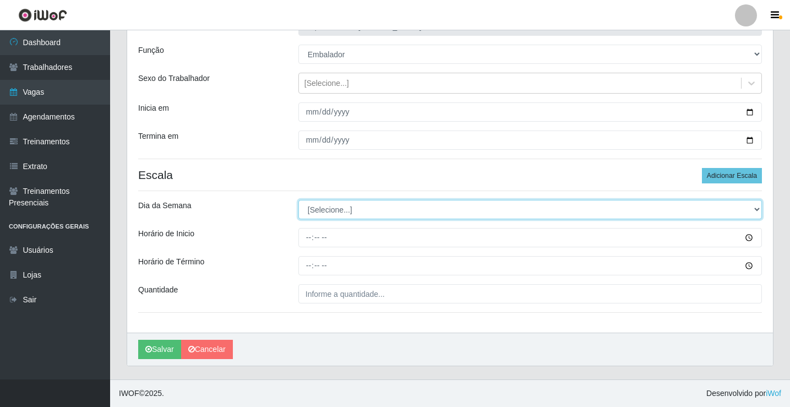
click at [330, 210] on select "[Selecione...] Segunda Terça Quarta Quinta Sexta Sábado Domingo" at bounding box center [530, 209] width 464 height 19
select select "6"
click at [298, 200] on select "[Selecione...] Segunda Terça Quarta Quinta Sexta Sábado Domingo" at bounding box center [530, 209] width 464 height 19
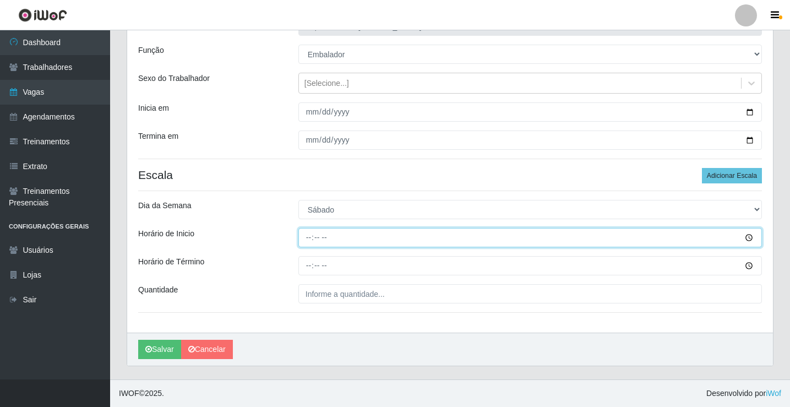
click at [307, 242] on input "Horário de Inicio" at bounding box center [530, 237] width 464 height 19
type input "16:00"
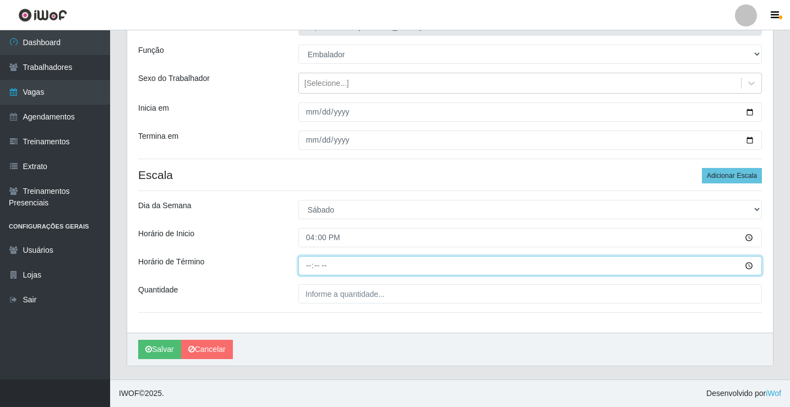
click at [309, 264] on input "Horário de Término" at bounding box center [530, 265] width 464 height 19
type input "20:00"
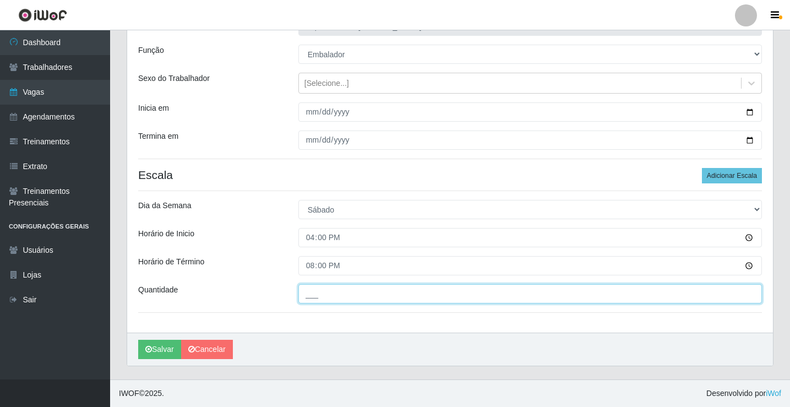
click at [314, 292] on input "___" at bounding box center [530, 293] width 464 height 19
type input "2__"
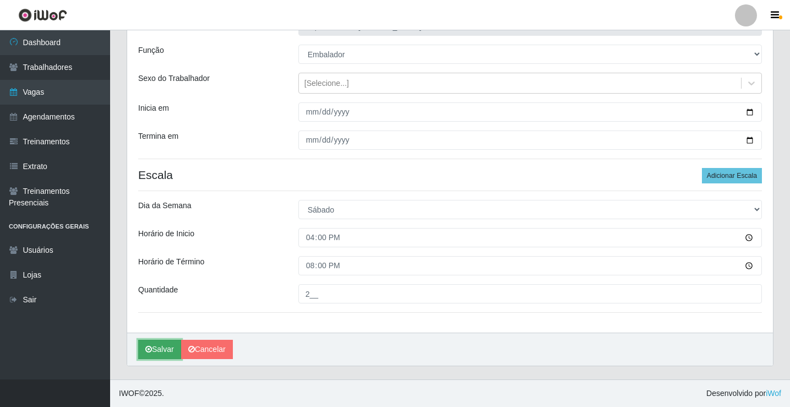
click at [167, 347] on button "Salvar" at bounding box center [159, 349] width 43 height 19
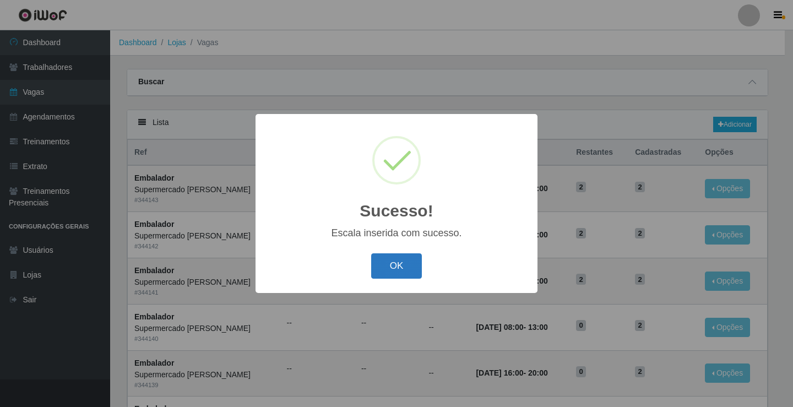
click at [385, 262] on button "OK" at bounding box center [396, 266] width 51 height 26
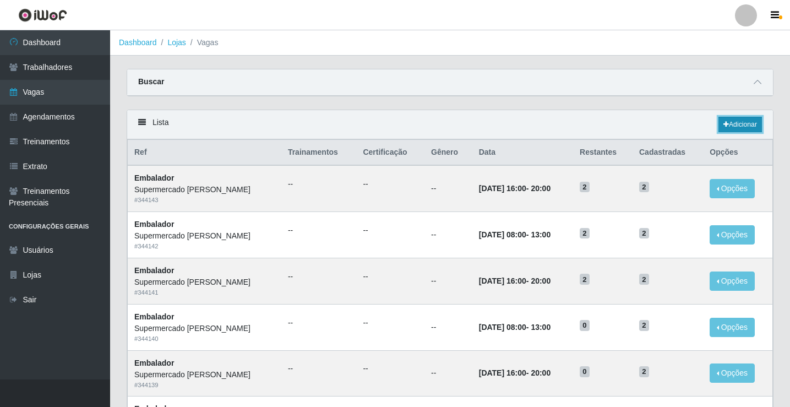
click at [729, 126] on link "Adicionar" at bounding box center [741, 124] width 44 height 15
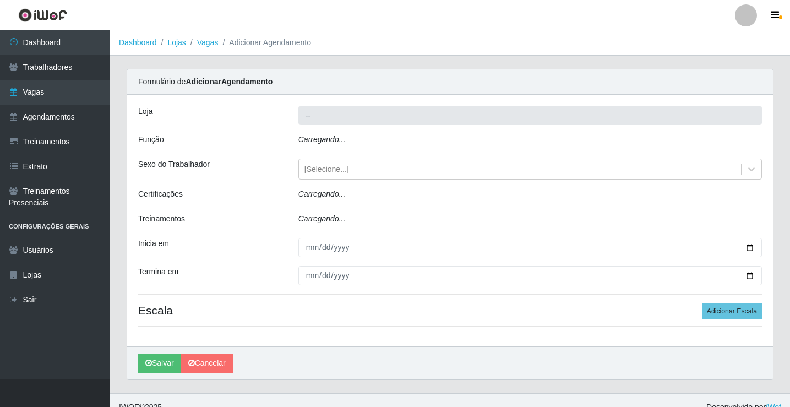
type input "Supermercado [PERSON_NAME]"
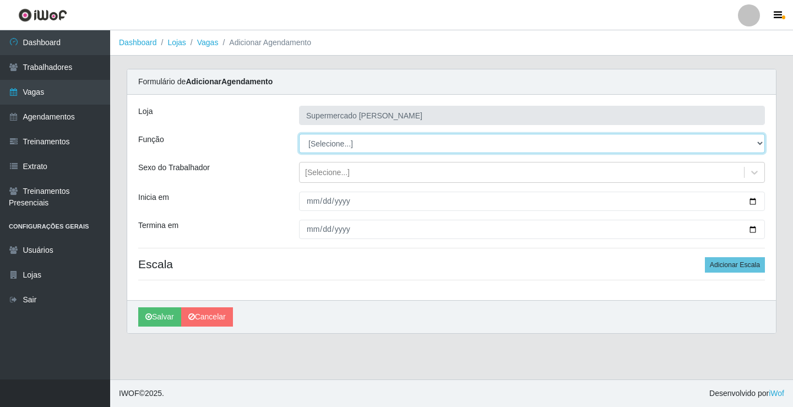
click at [409, 140] on select "[Selecione...] ASG ASG + ASG ++ Embalador Embalador + Embalador ++ Repositor Re…" at bounding box center [532, 143] width 466 height 19
select select "1"
click at [299, 134] on select "[Selecione...] ASG ASG + ASG ++ Embalador Embalador + Embalador ++ Repositor Re…" at bounding box center [532, 143] width 466 height 19
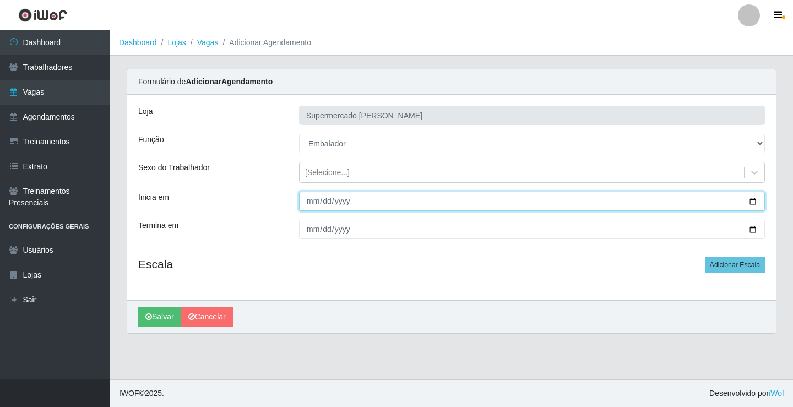
click at [754, 204] on input "Inicia em" at bounding box center [532, 201] width 466 height 19
type input "[DATE]"
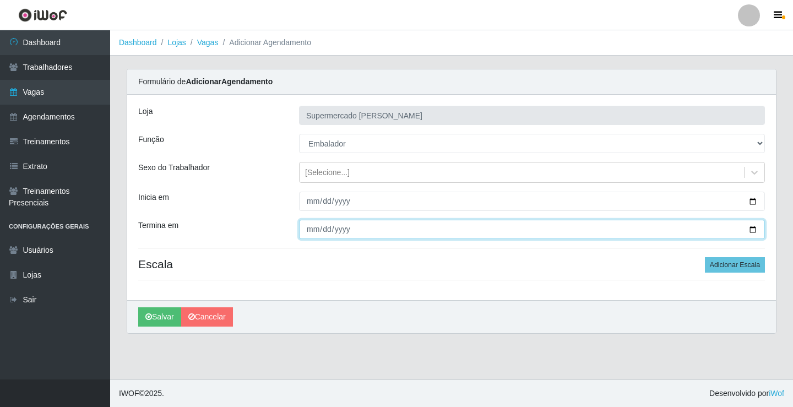
click at [752, 226] on input "Termina em" at bounding box center [532, 229] width 466 height 19
type input "[DATE]"
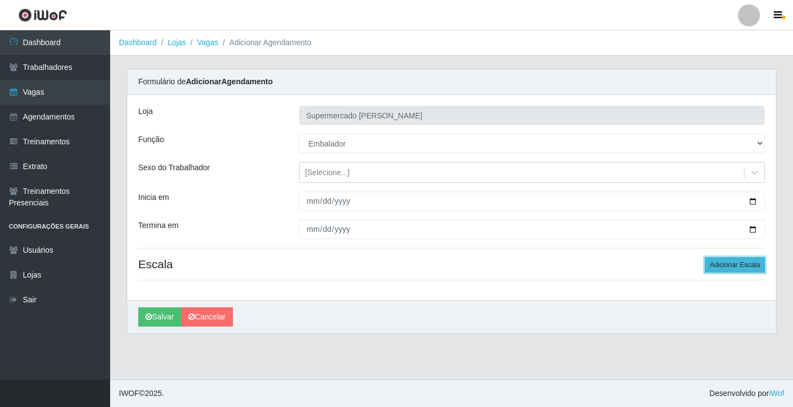
click at [732, 260] on button "Adicionar Escala" at bounding box center [735, 264] width 60 height 15
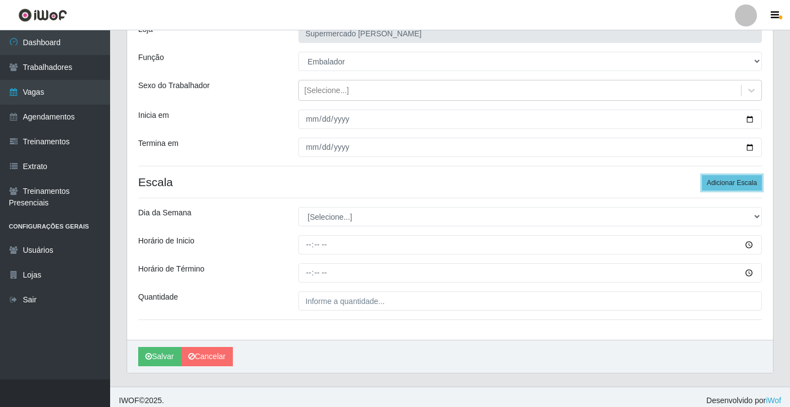
scroll to position [89, 0]
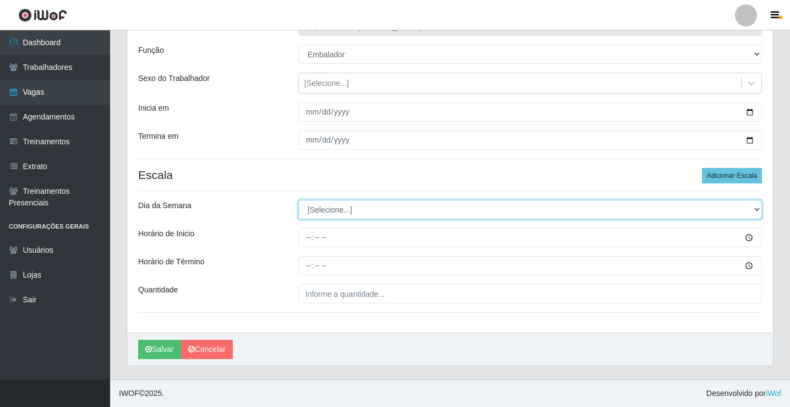
click at [396, 210] on select "[Selecione...] Segunda Terça Quarta Quinta Sexta Sábado Domingo" at bounding box center [530, 209] width 464 height 19
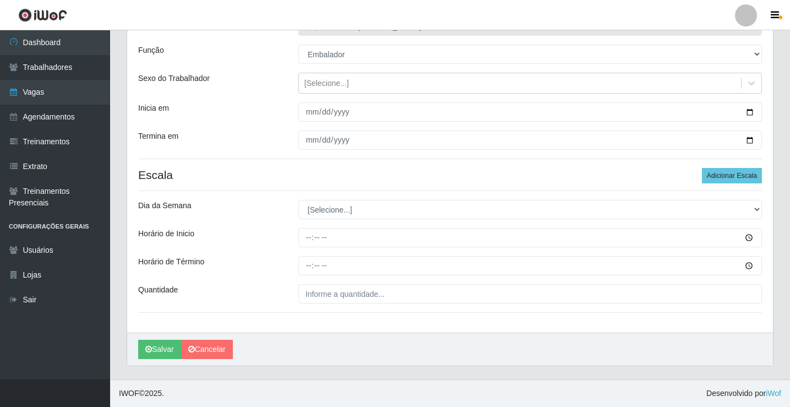
click at [347, 340] on div "[PERSON_NAME]" at bounding box center [450, 349] width 646 height 33
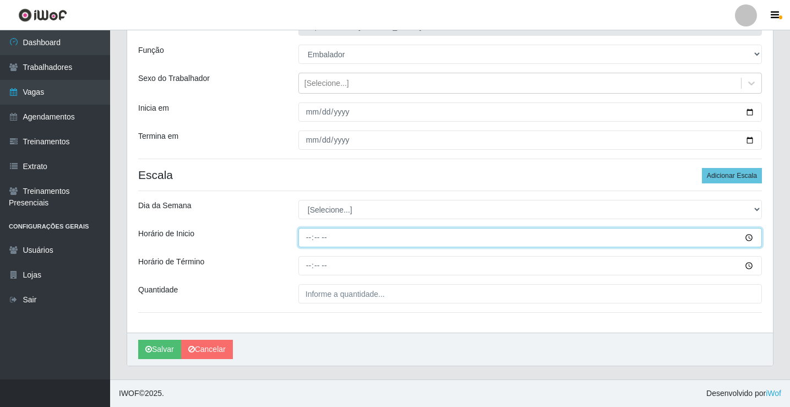
click at [312, 239] on input "Horário de Inicio" at bounding box center [530, 237] width 464 height 19
type input "08:00"
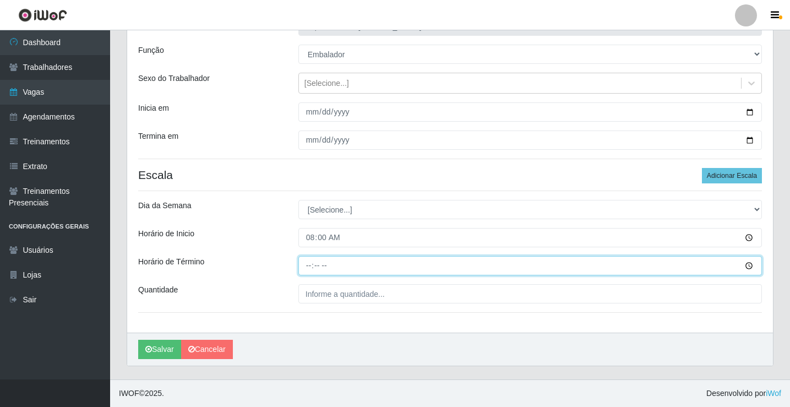
click at [309, 265] on input "Horário de Término" at bounding box center [530, 265] width 464 height 19
type input "13:00"
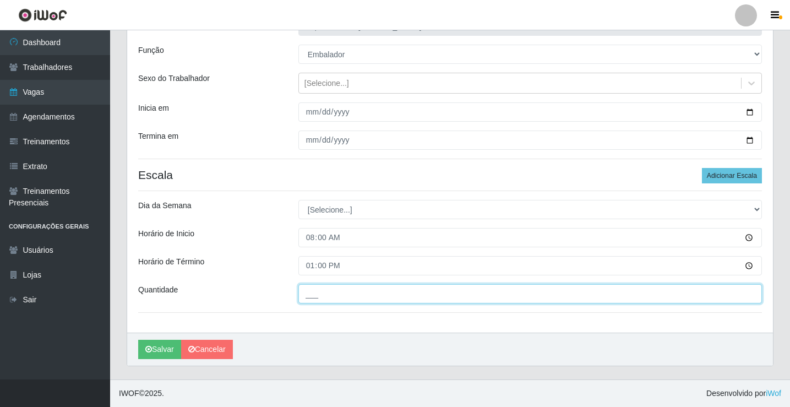
click at [319, 287] on input "___" at bounding box center [530, 293] width 464 height 19
type input "3__"
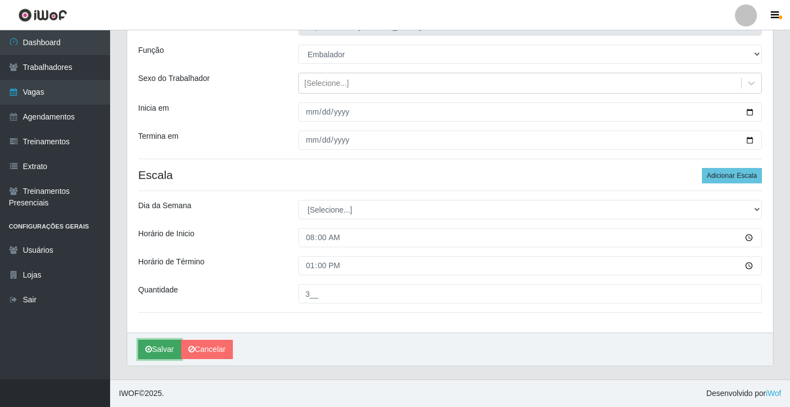
click at [173, 343] on button "Salvar" at bounding box center [159, 349] width 43 height 19
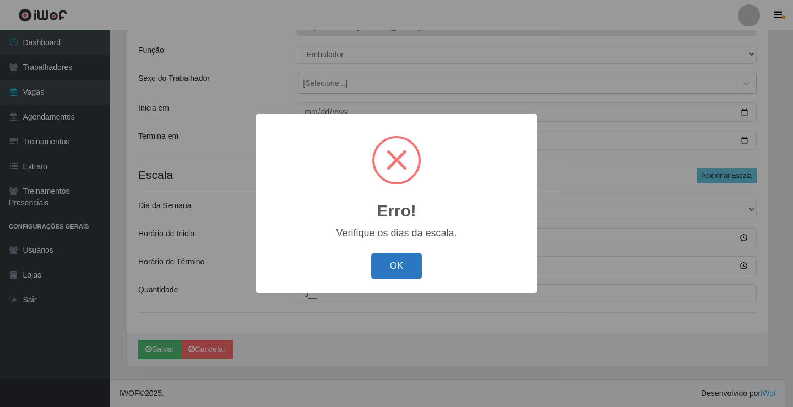
click at [393, 265] on button "OK" at bounding box center [396, 266] width 51 height 26
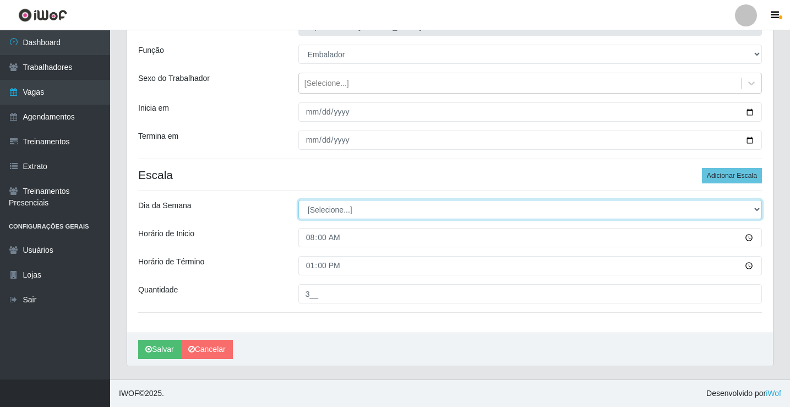
click at [358, 212] on select "[Selecione...] Segunda Terça Quarta Quinta Sexta Sábado Domingo" at bounding box center [530, 209] width 464 height 19
select select "0"
click at [298, 200] on select "[Selecione...] Segunda Terça Quarta Quinta Sexta Sábado Domingo" at bounding box center [530, 209] width 464 height 19
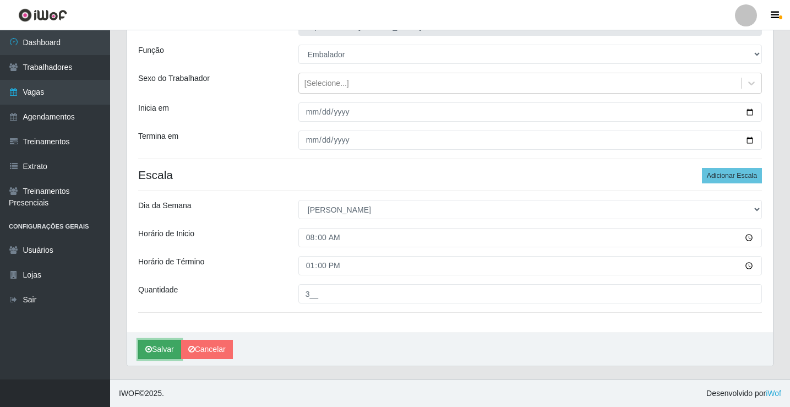
click at [164, 350] on button "Salvar" at bounding box center [159, 349] width 43 height 19
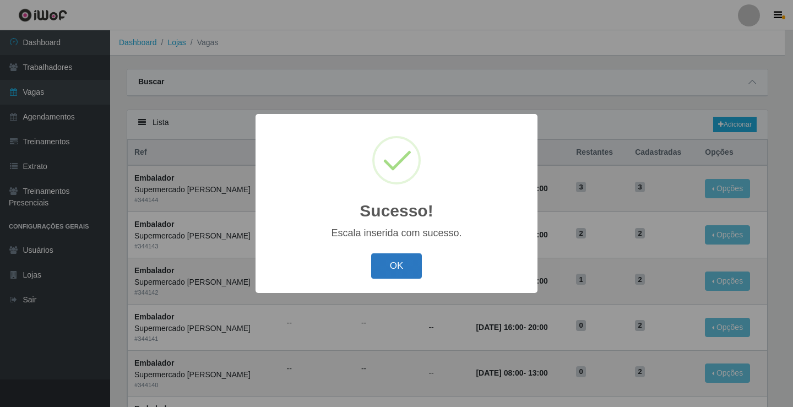
click at [407, 265] on button "OK" at bounding box center [396, 266] width 51 height 26
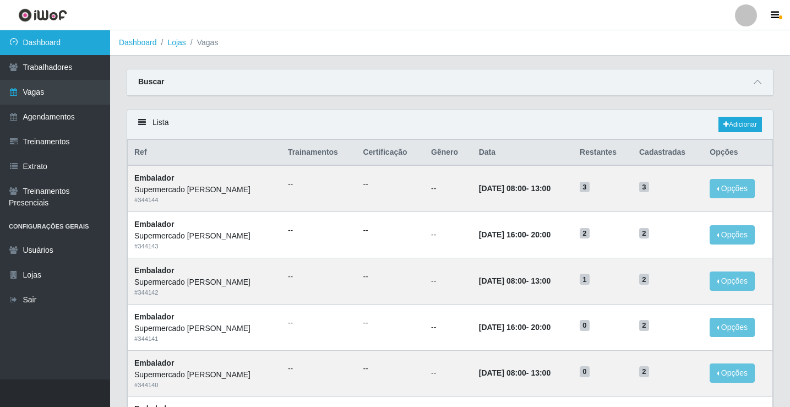
click at [87, 52] on link "Dashboard" at bounding box center [55, 42] width 110 height 25
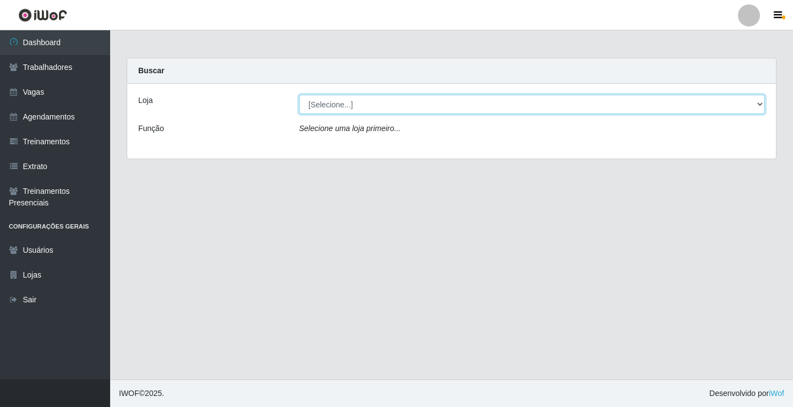
click at [583, 99] on select "[Selecione...] Supermercado [PERSON_NAME]" at bounding box center [532, 104] width 466 height 19
select select "72"
click at [299, 95] on select "[Selecione...] Supermercado [PERSON_NAME]" at bounding box center [532, 104] width 466 height 19
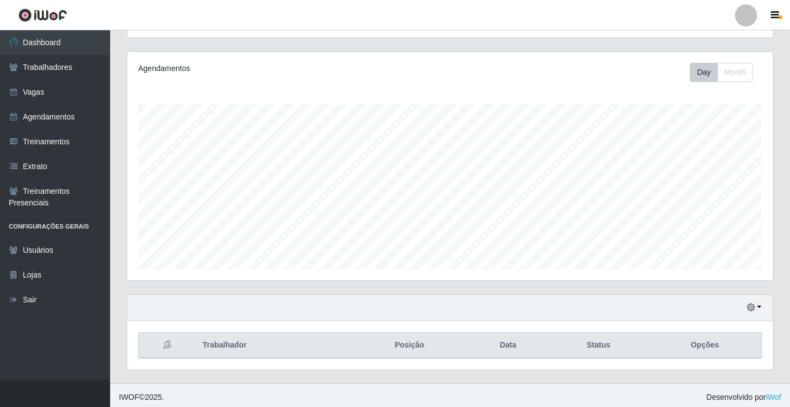
scroll to position [128, 0]
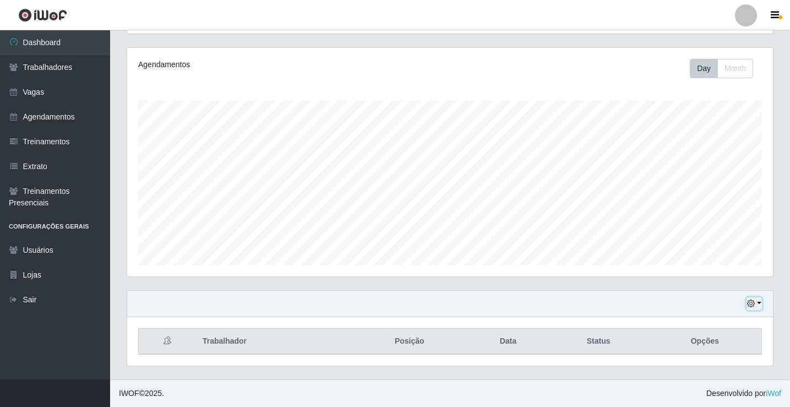
click at [758, 307] on button "button" at bounding box center [754, 303] width 15 height 13
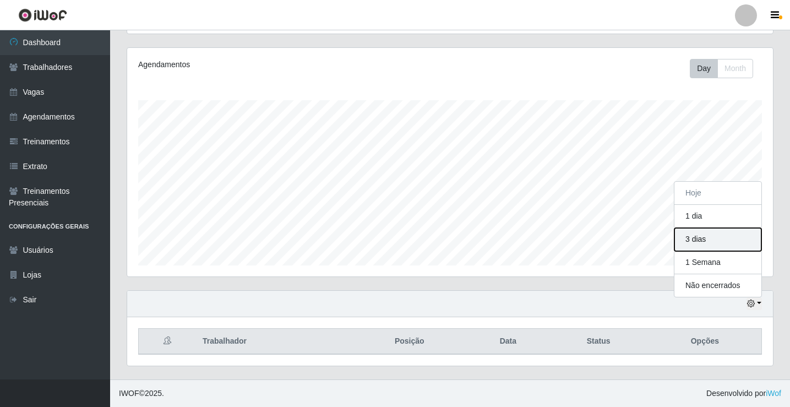
click at [715, 235] on button "3 dias" at bounding box center [718, 239] width 87 height 23
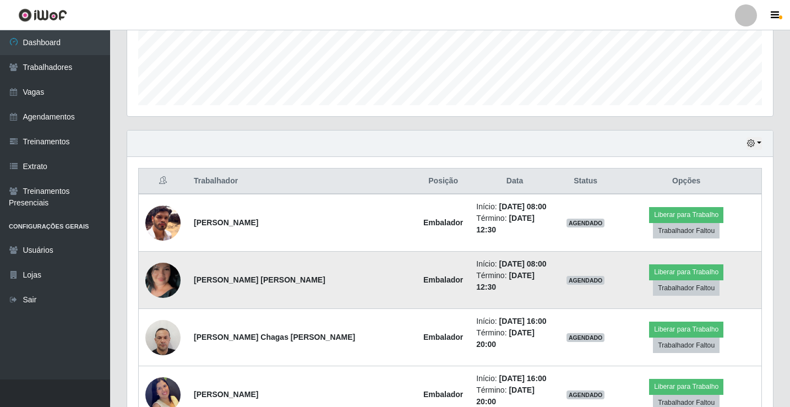
scroll to position [294, 0]
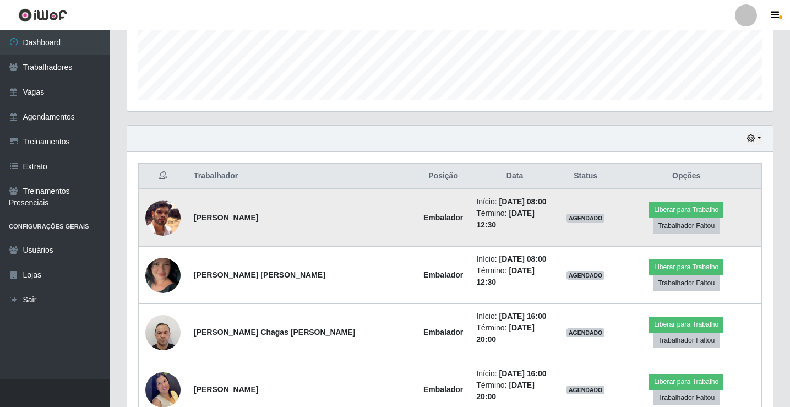
click at [160, 225] on img at bounding box center [162, 217] width 35 height 35
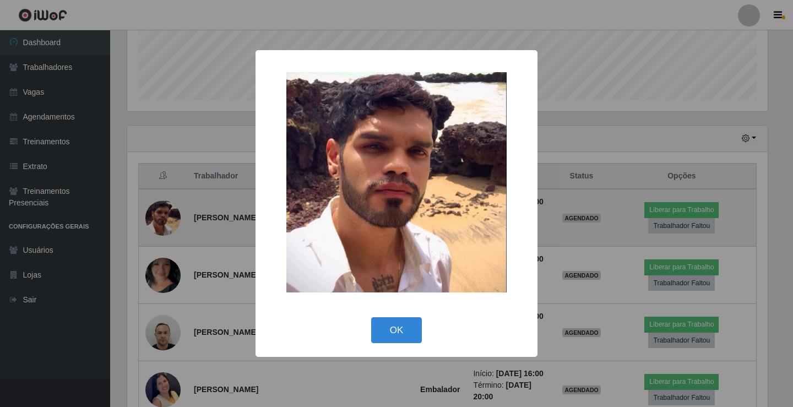
click at [160, 225] on div "× OK Cancel" at bounding box center [396, 203] width 793 height 407
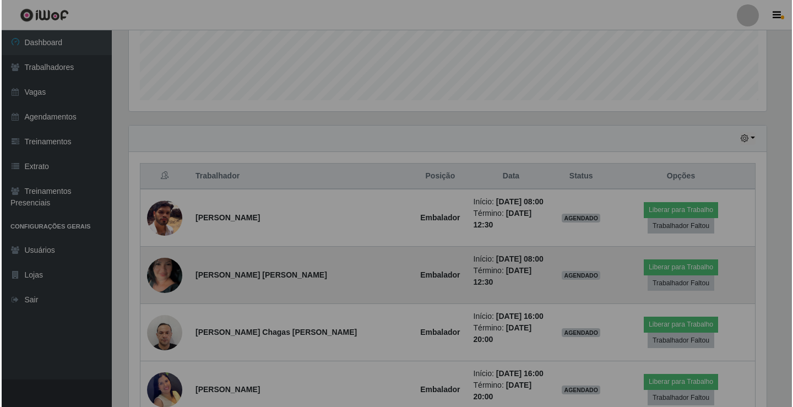
scroll to position [229, 646]
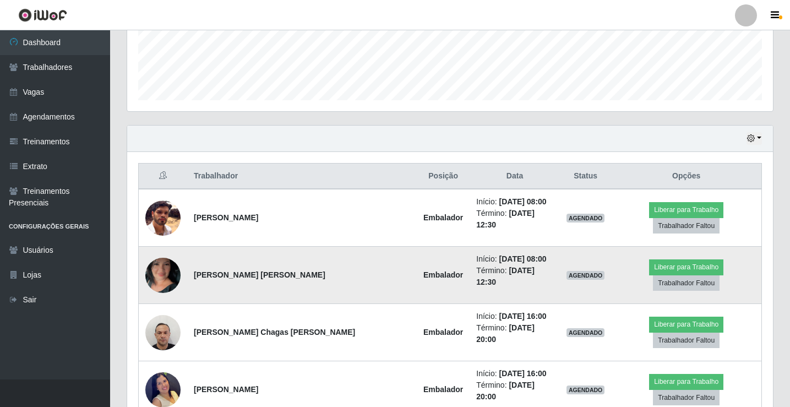
click at [170, 262] on img at bounding box center [162, 275] width 35 height 77
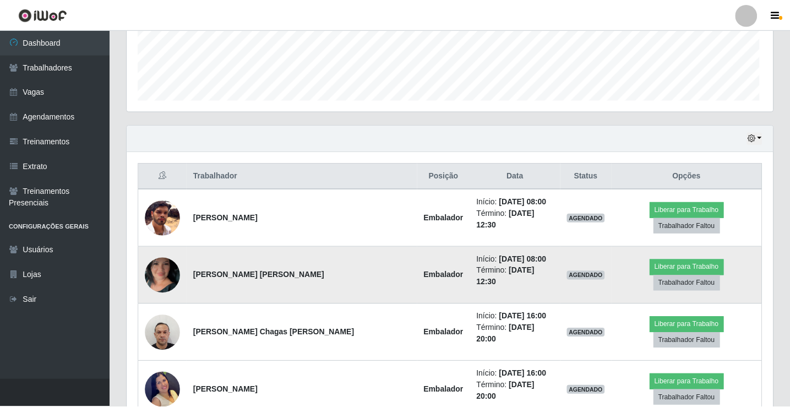
scroll to position [229, 640]
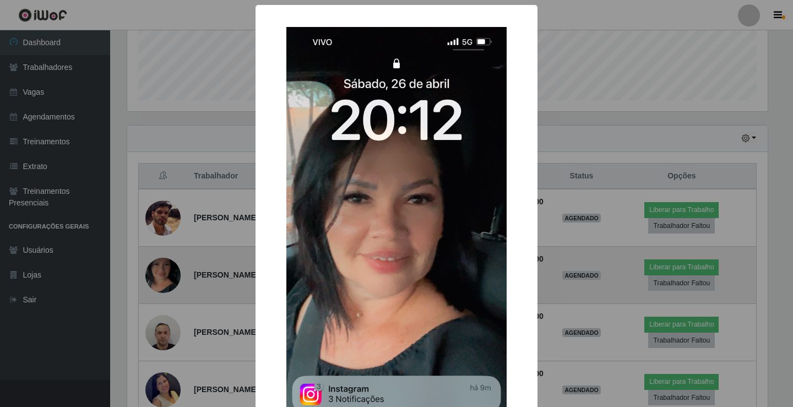
click at [170, 262] on div "× OK Cancel" at bounding box center [396, 203] width 793 height 407
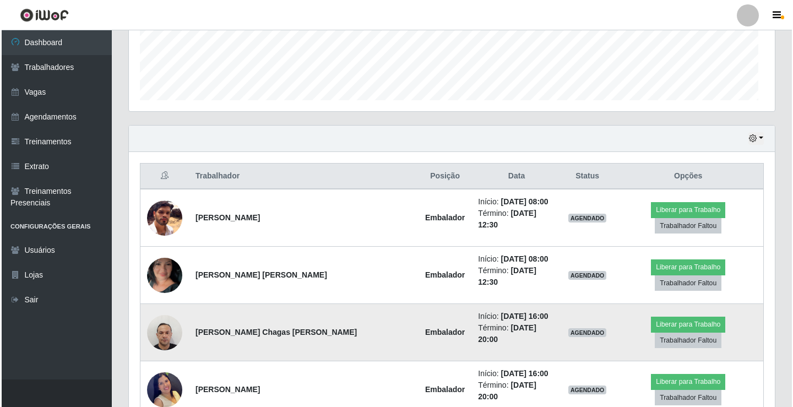
scroll to position [229, 646]
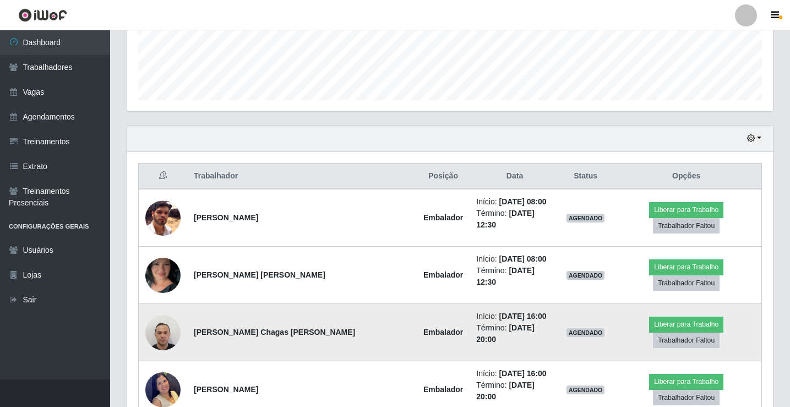
click at [170, 309] on img at bounding box center [162, 332] width 35 height 47
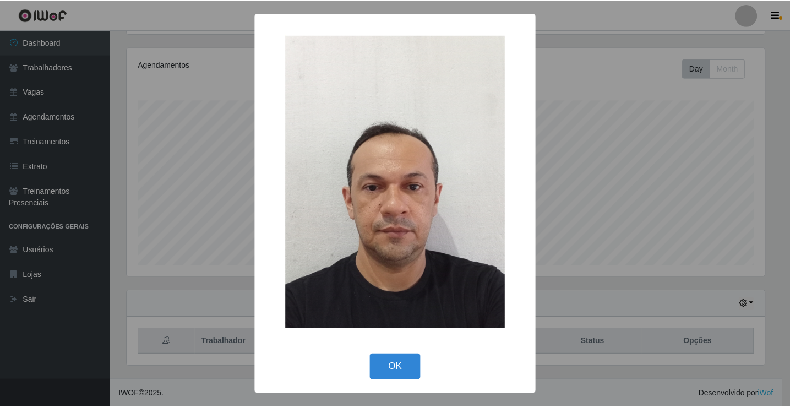
scroll to position [128, 0]
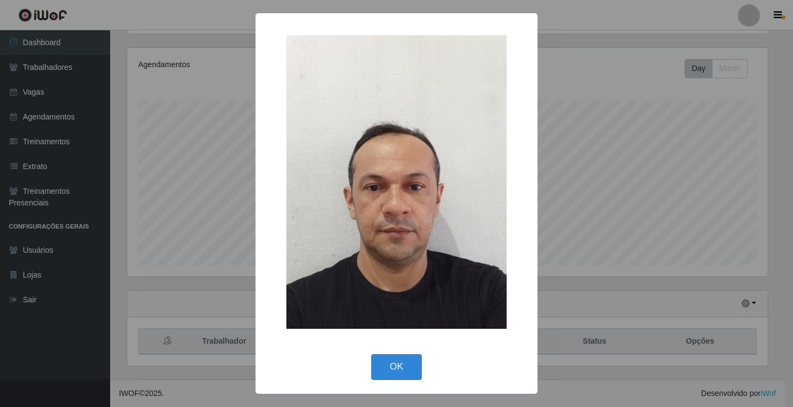
click at [169, 305] on div "× OK Cancel" at bounding box center [396, 203] width 793 height 407
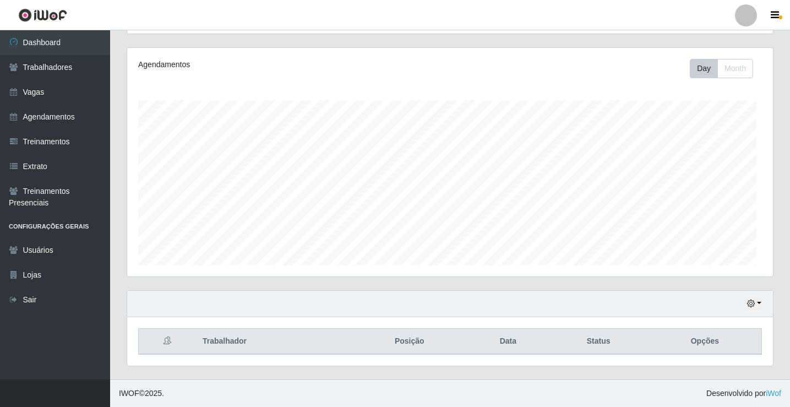
scroll to position [229, 646]
click at [756, 306] on button "button" at bounding box center [754, 303] width 15 height 13
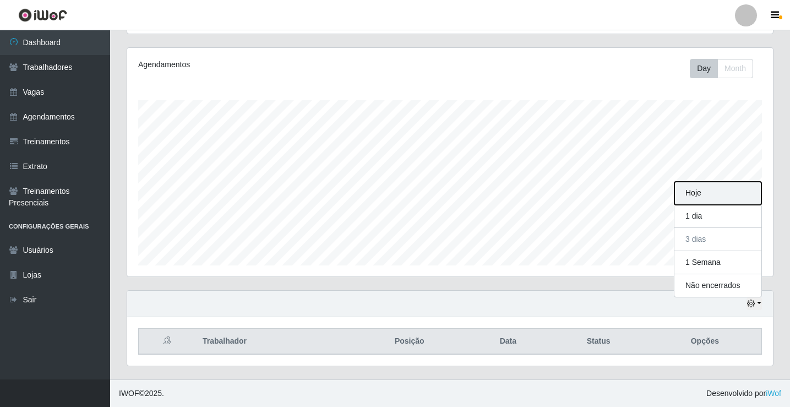
click at [730, 194] on button "Hoje" at bounding box center [718, 193] width 87 height 23
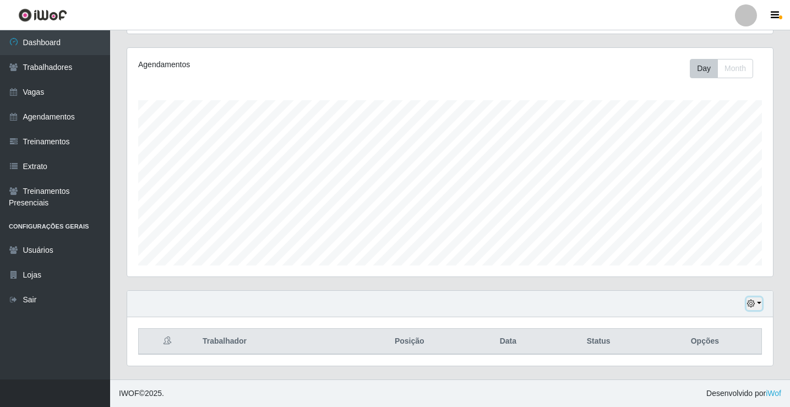
click at [747, 306] on icon "button" at bounding box center [751, 304] width 8 height 8
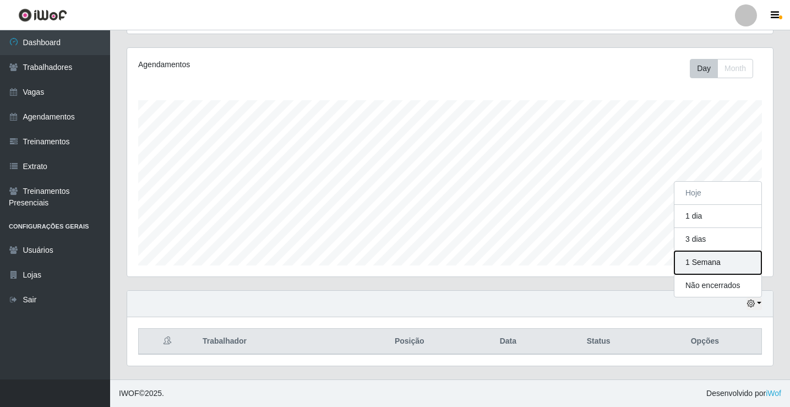
click at [719, 265] on button "1 Semana" at bounding box center [718, 262] width 87 height 23
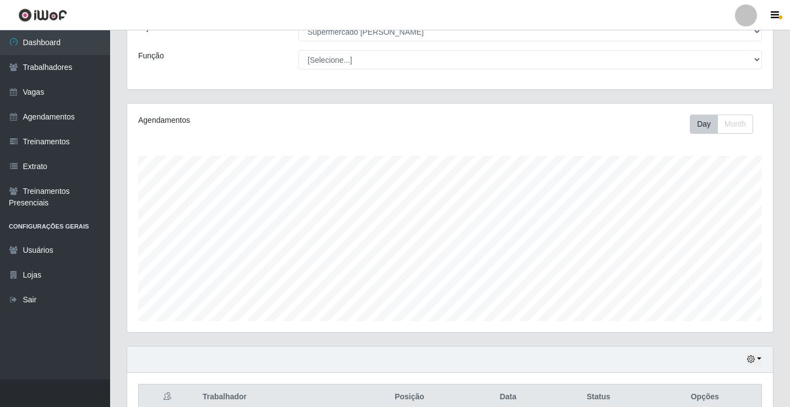
scroll to position [128, 0]
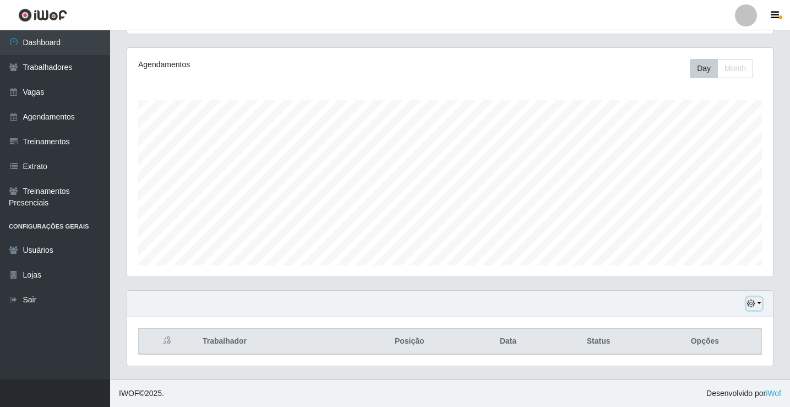
click at [758, 300] on button "button" at bounding box center [754, 303] width 15 height 13
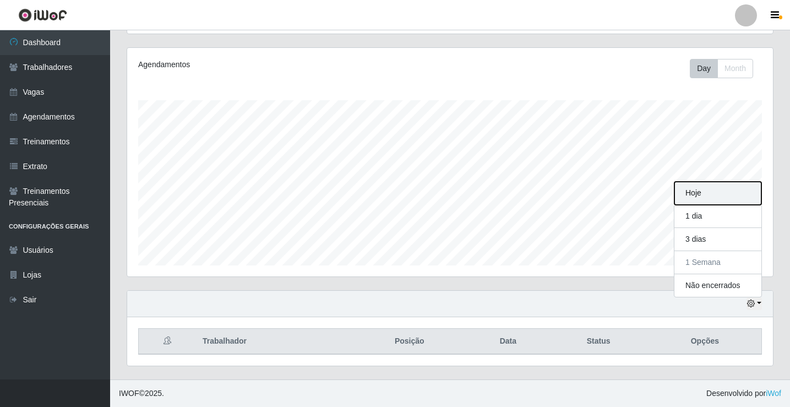
click at [709, 192] on button "Hoje" at bounding box center [718, 193] width 87 height 23
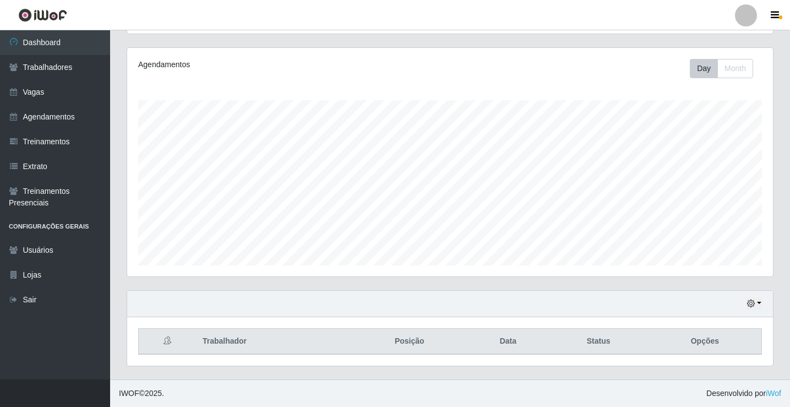
scroll to position [0, 0]
